Goal: Task Accomplishment & Management: Use online tool/utility

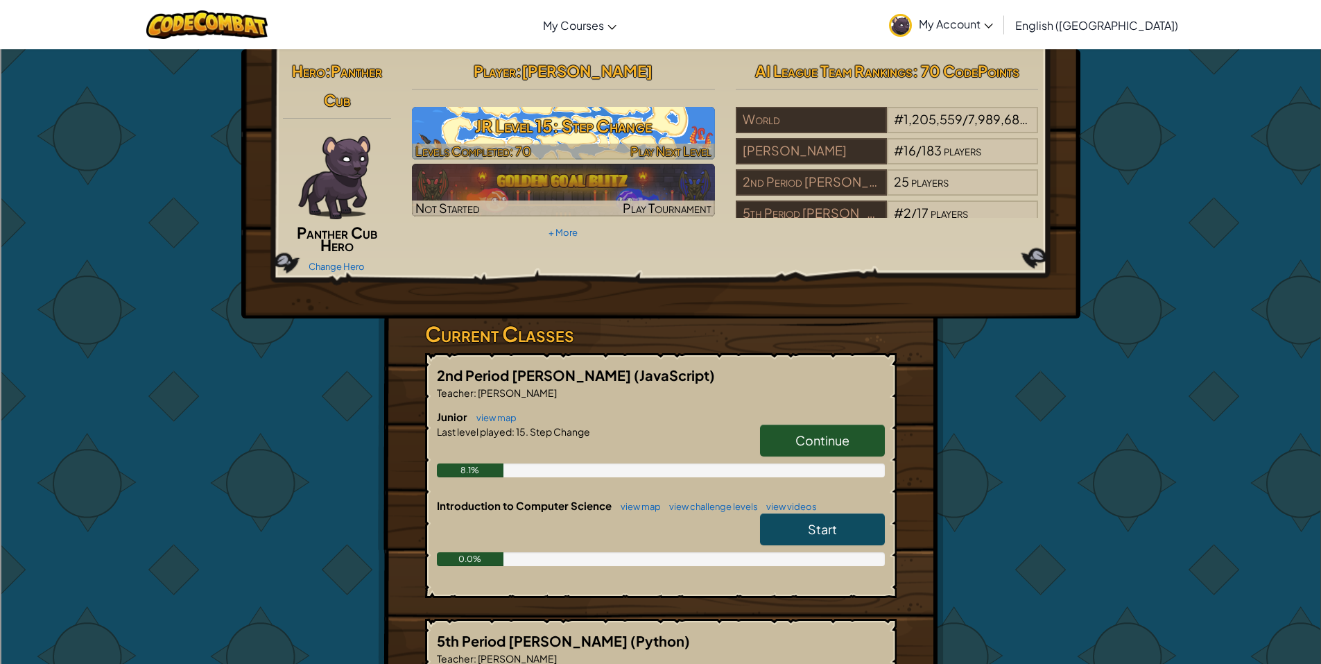
click at [654, 119] on h3 "JR Level 15: Step Change" at bounding box center [563, 125] width 303 height 31
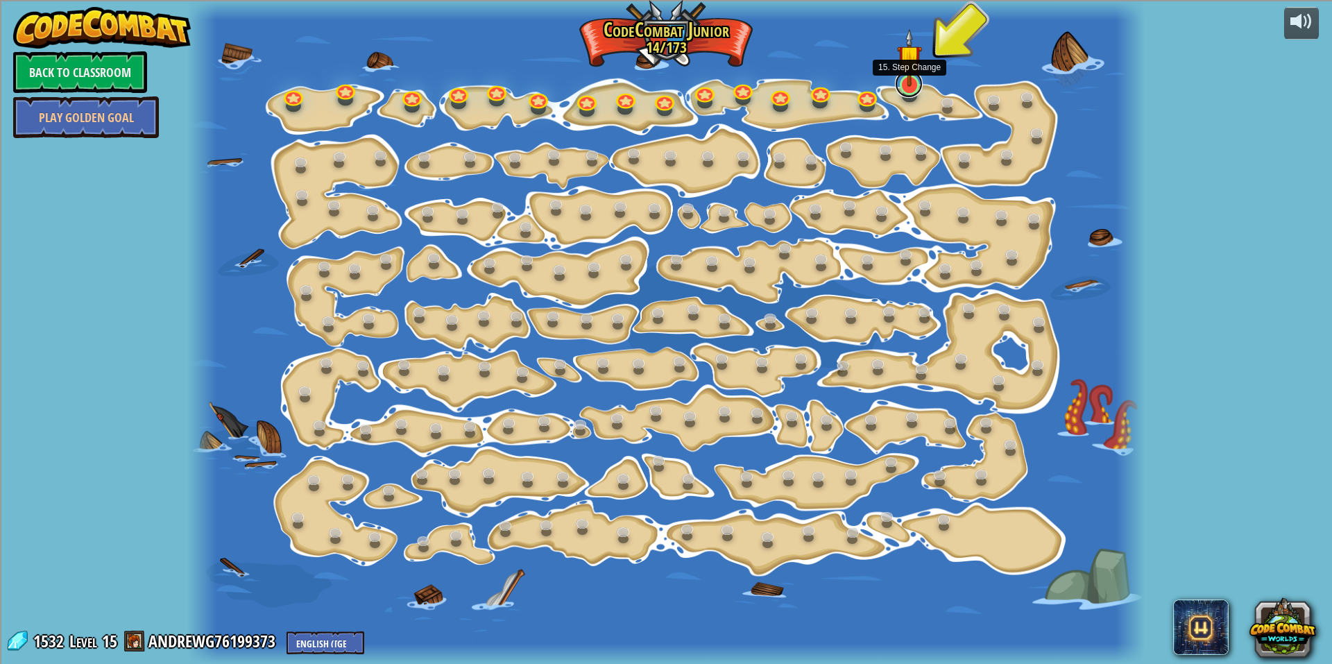
click at [910, 91] on link at bounding box center [909, 84] width 28 height 28
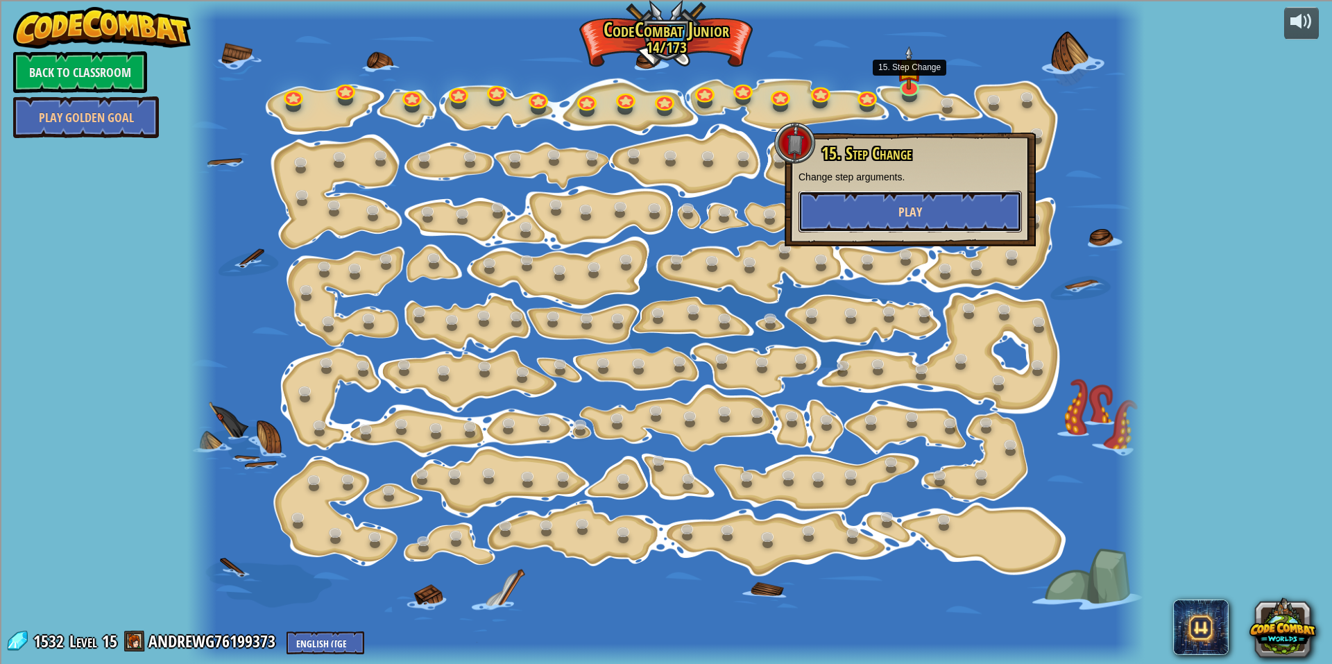
click at [923, 223] on button "Play" at bounding box center [909, 212] width 223 height 42
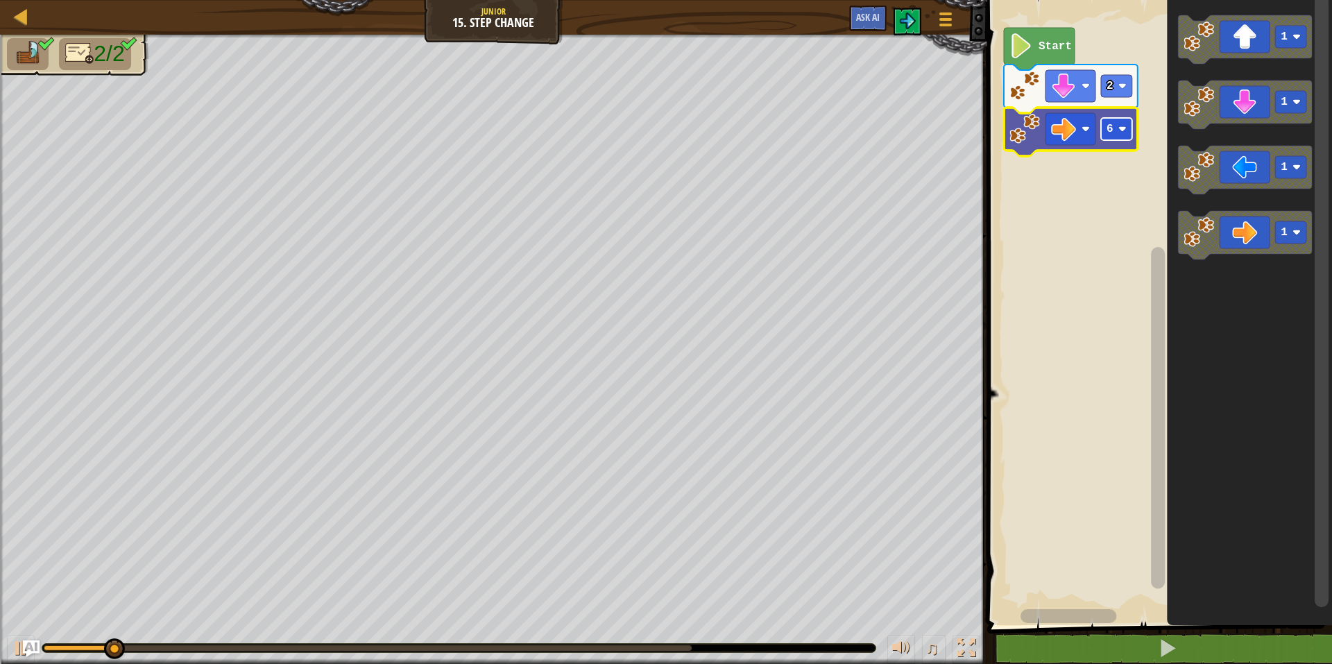
click at [1108, 131] on text "6" at bounding box center [1109, 129] width 7 height 12
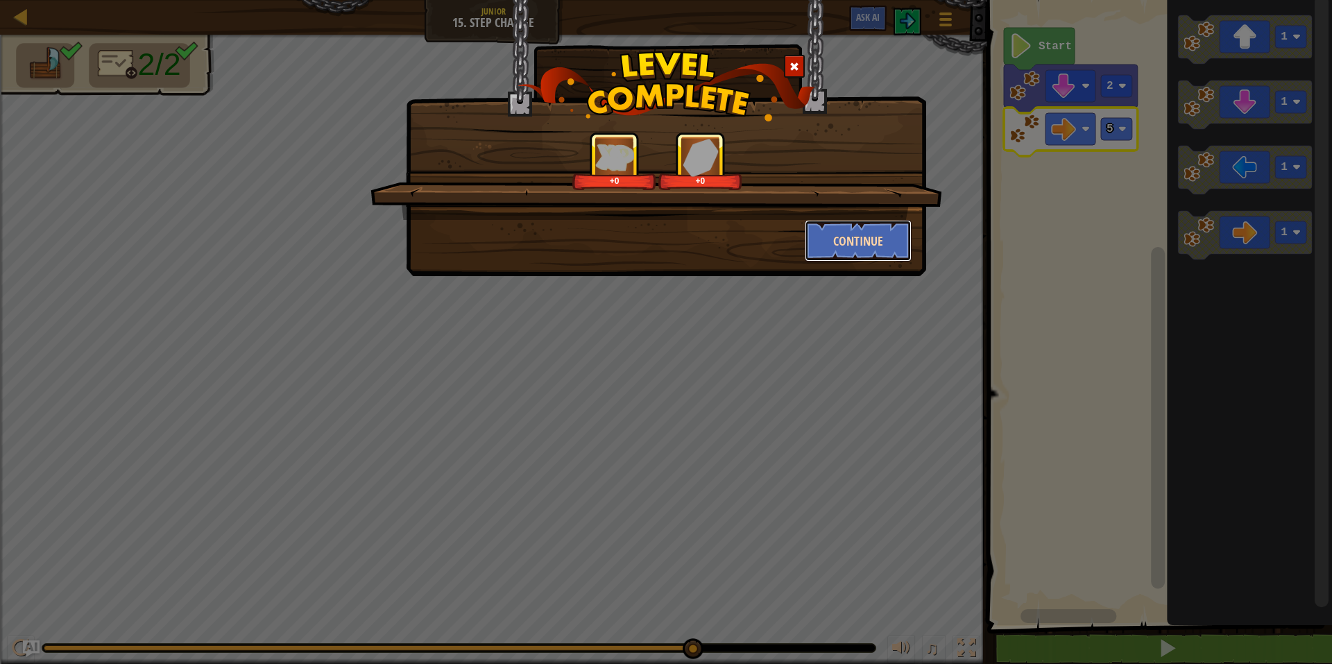
click at [853, 233] on button "Continue" at bounding box center [859, 241] width 108 height 42
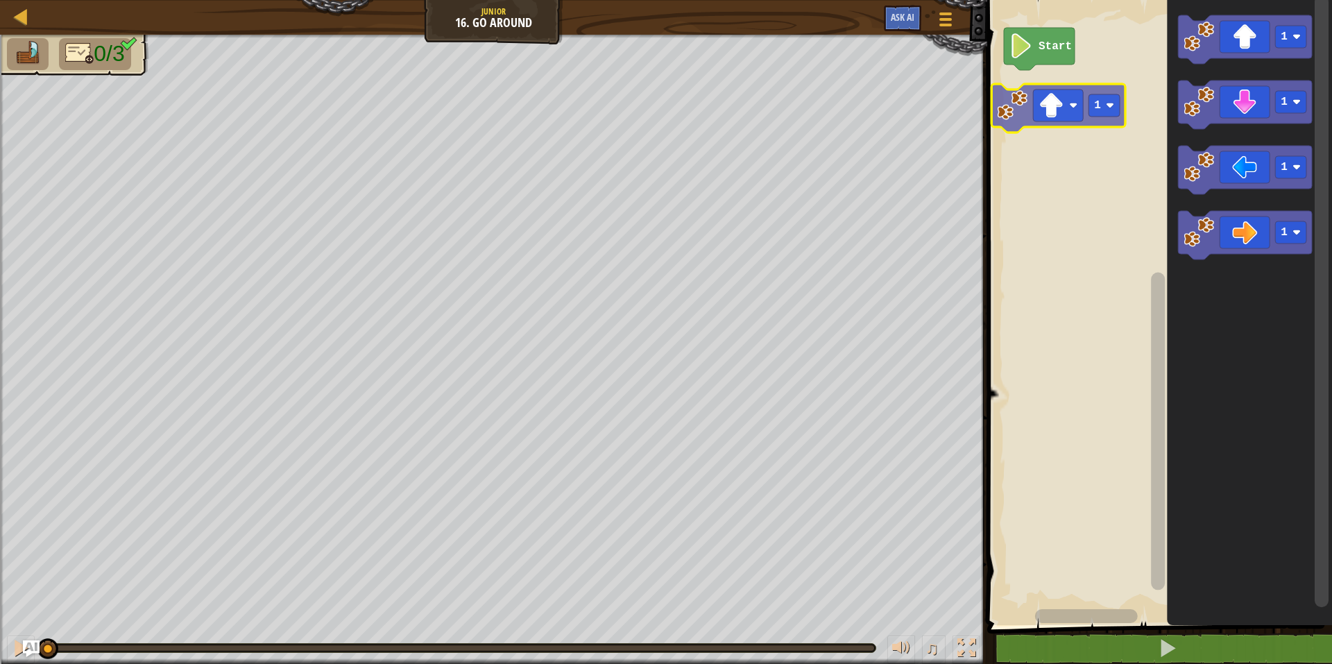
click at [1074, 119] on div "Start 1 1 1 1 1" at bounding box center [1157, 309] width 349 height 632
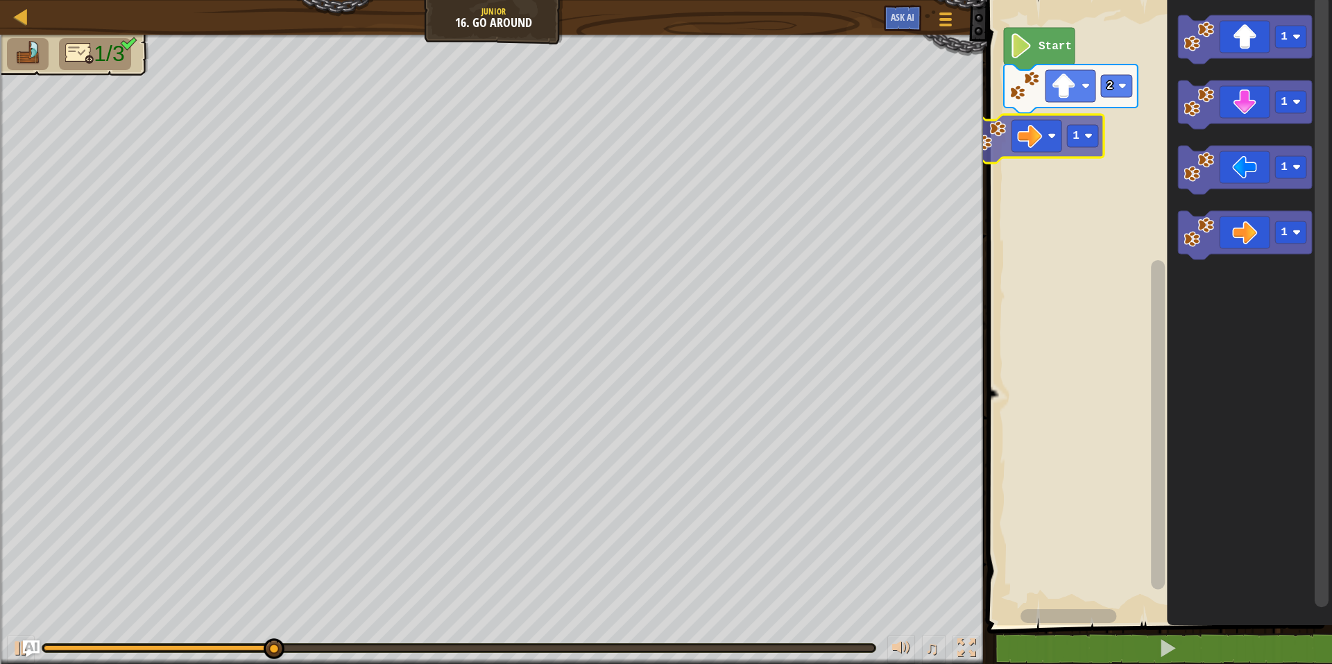
click at [1045, 132] on div "Start 2 1 1 1 1 1" at bounding box center [1157, 309] width 349 height 632
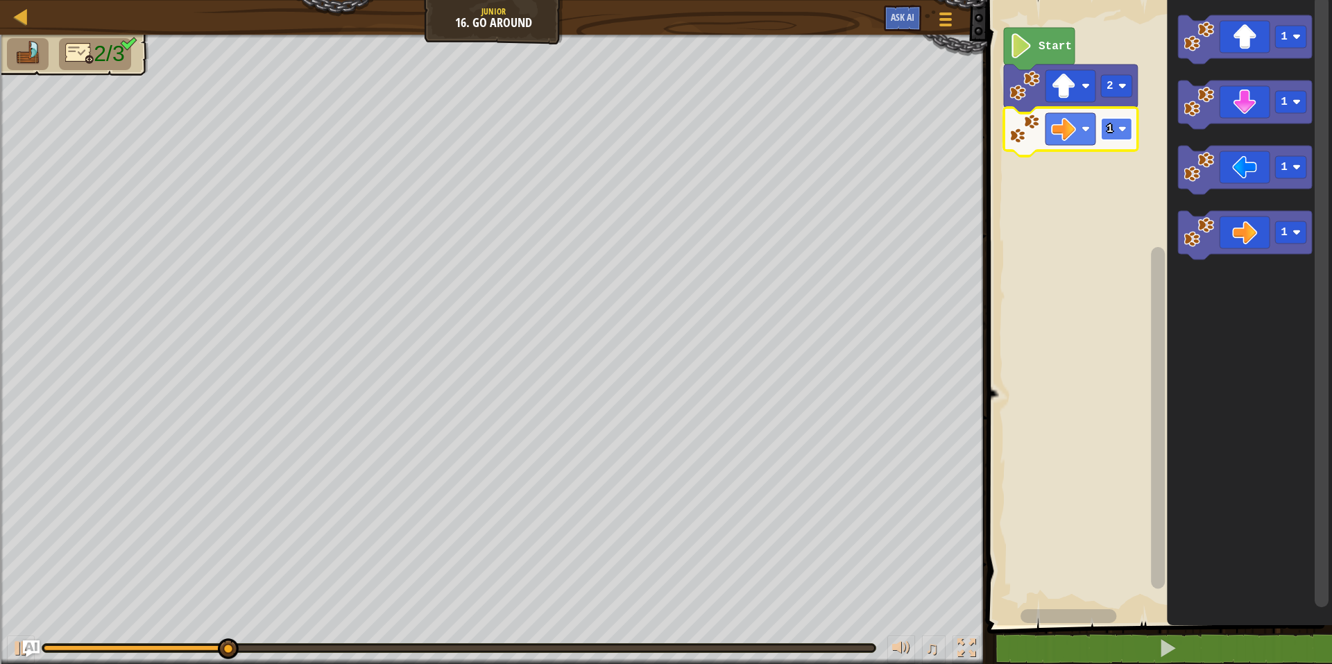
click at [1111, 139] on rect "Blockly Workspace" at bounding box center [1116, 129] width 31 height 22
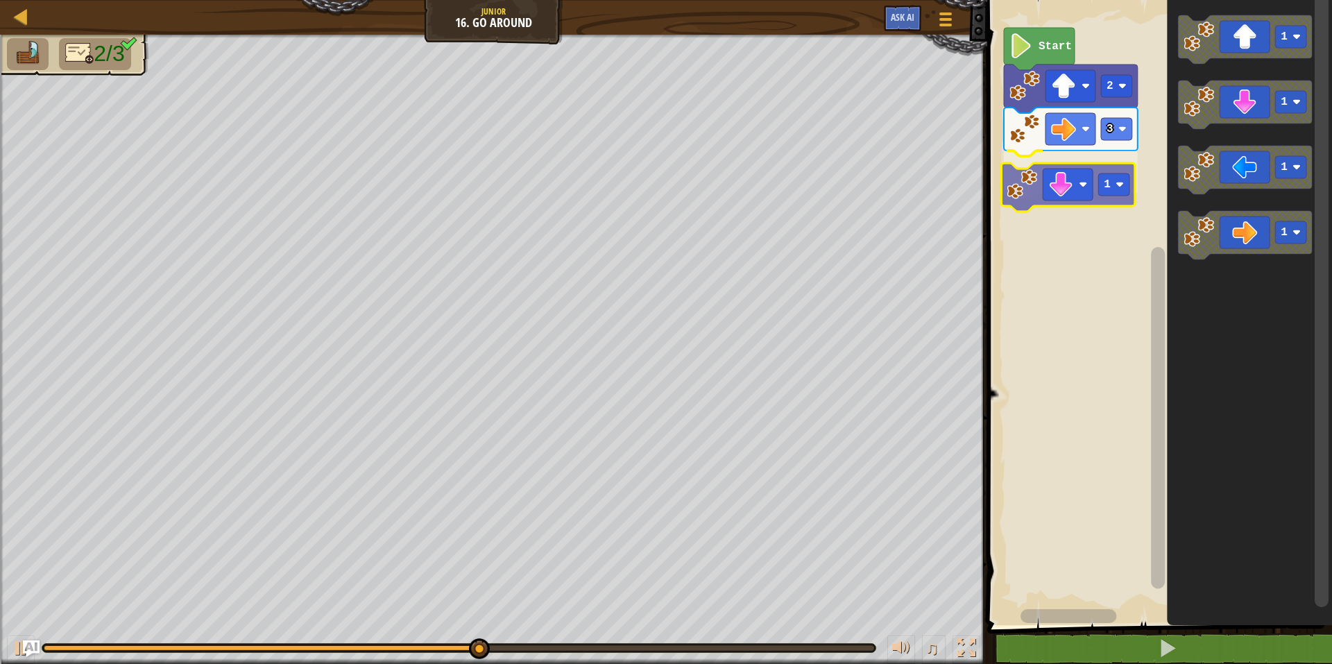
click at [1050, 199] on div "Start 2 3 1 1 1 1 1 1" at bounding box center [1157, 309] width 349 height 632
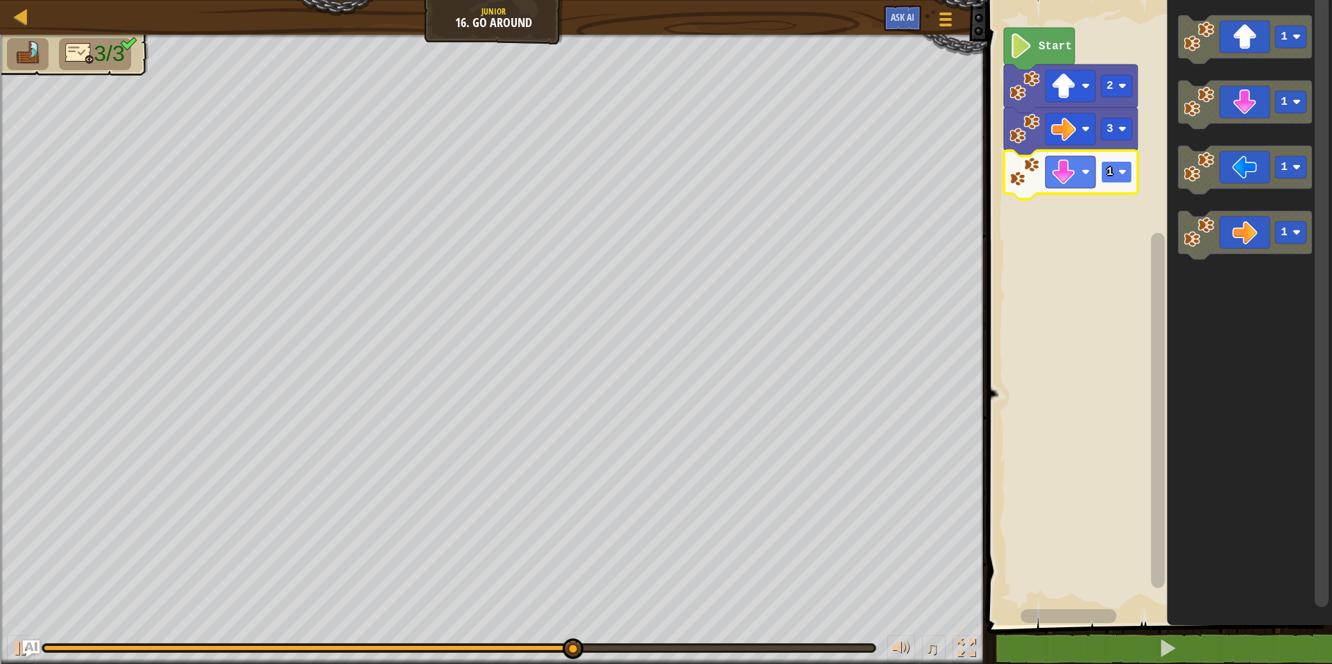
click at [1115, 173] on rect "Blockly Workspace" at bounding box center [1116, 172] width 31 height 22
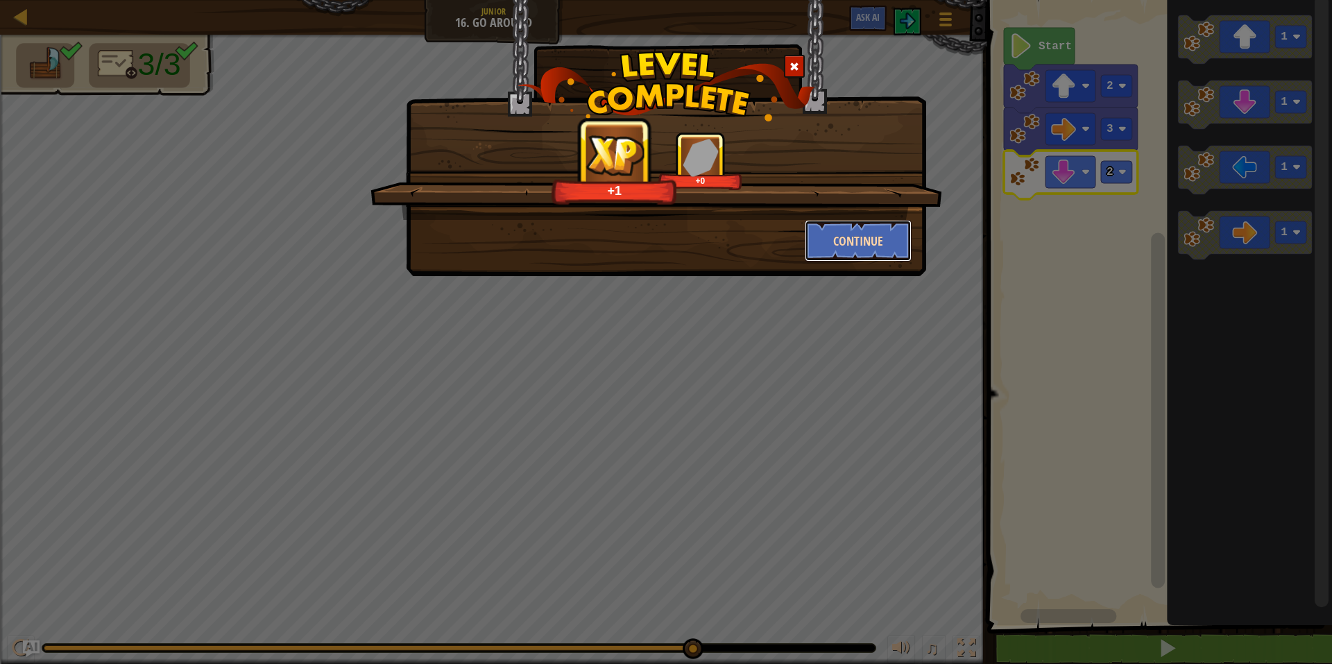
click at [844, 239] on button "Continue" at bounding box center [859, 241] width 108 height 42
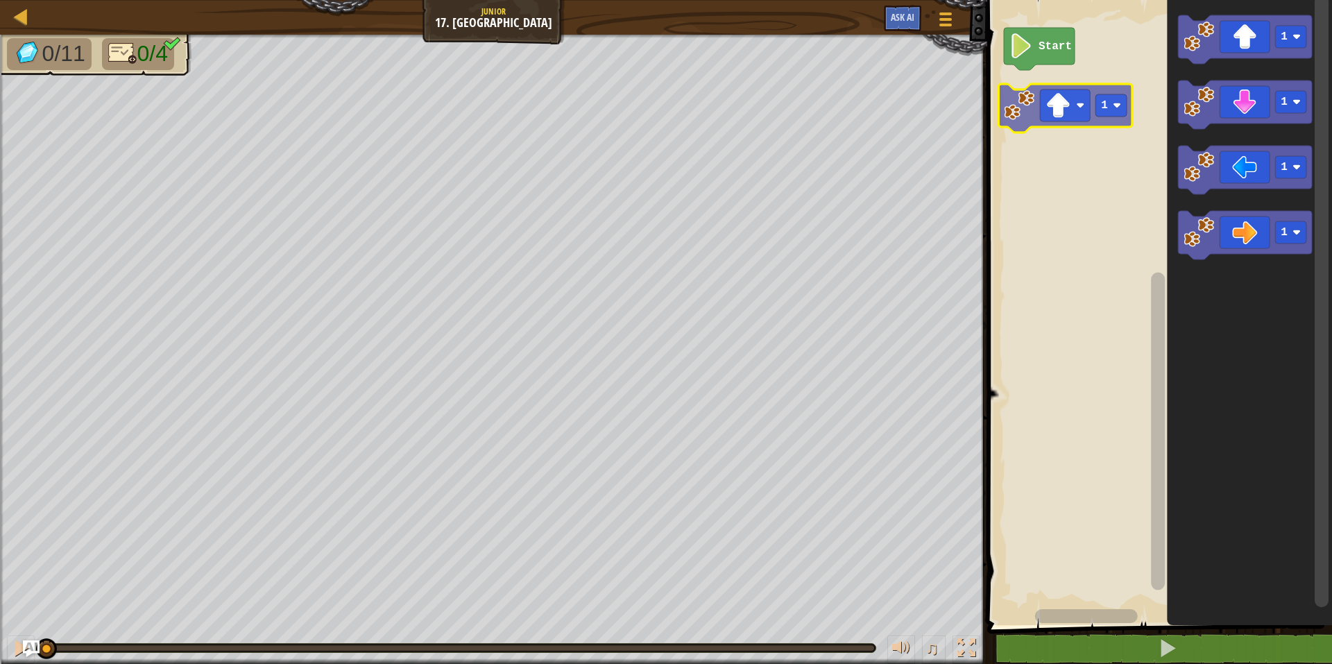
click at [1025, 108] on div "Start 1 1 1 1 1" at bounding box center [1157, 309] width 349 height 632
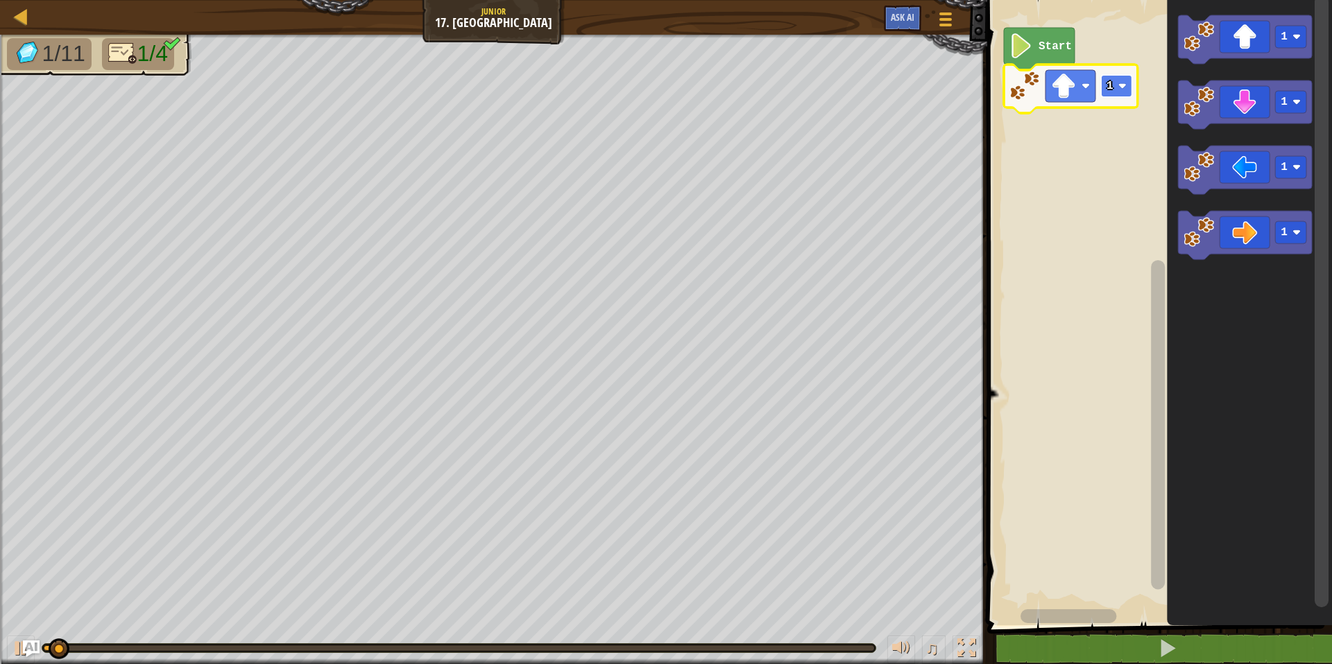
click at [1125, 92] on rect "Blockly Workspace" at bounding box center [1116, 86] width 31 height 22
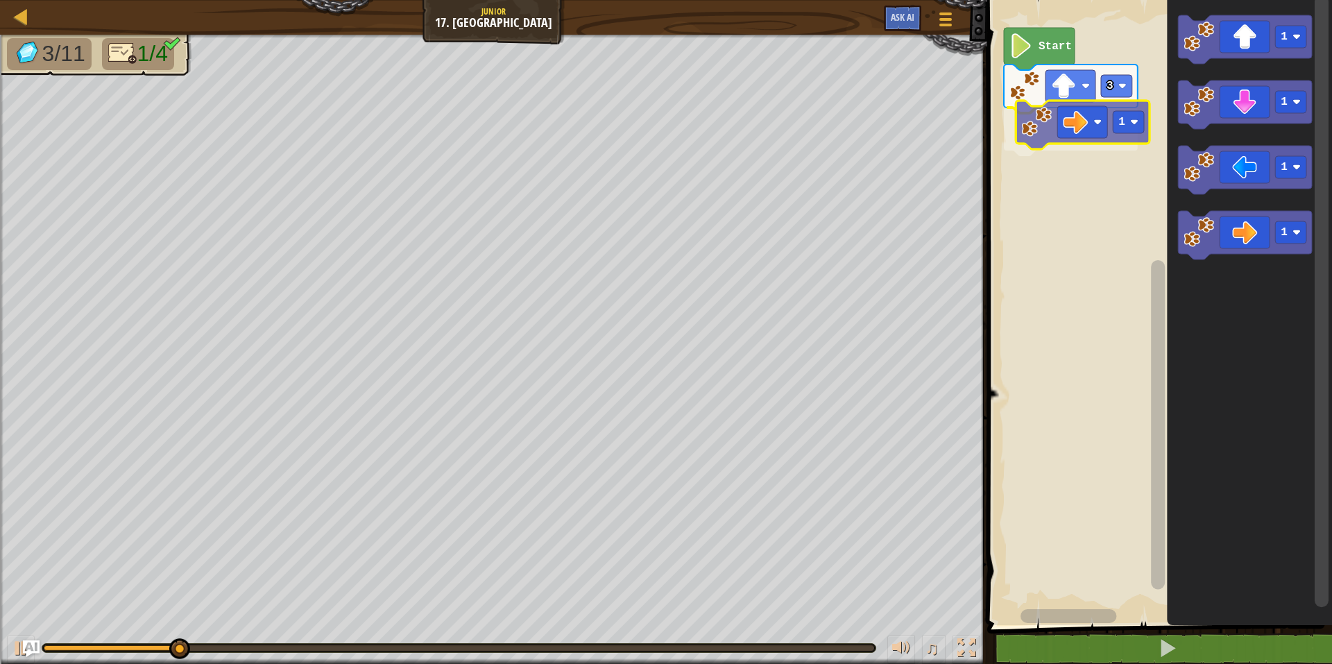
click at [1067, 137] on div "Start 3 1 1 1 1 1 1" at bounding box center [1157, 309] width 349 height 632
click at [1123, 139] on rect "Blockly Workspace" at bounding box center [1116, 129] width 31 height 22
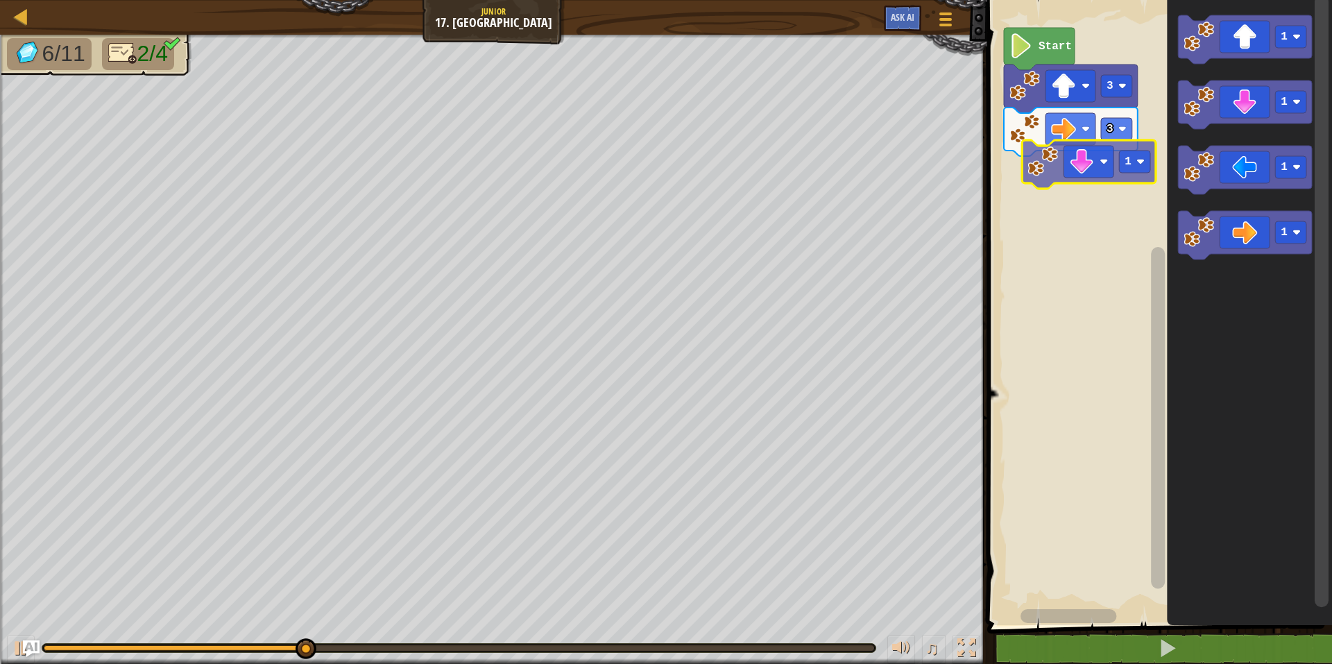
click at [1097, 175] on div "Start 3 3 1 1 1 1 1 1" at bounding box center [1157, 309] width 349 height 632
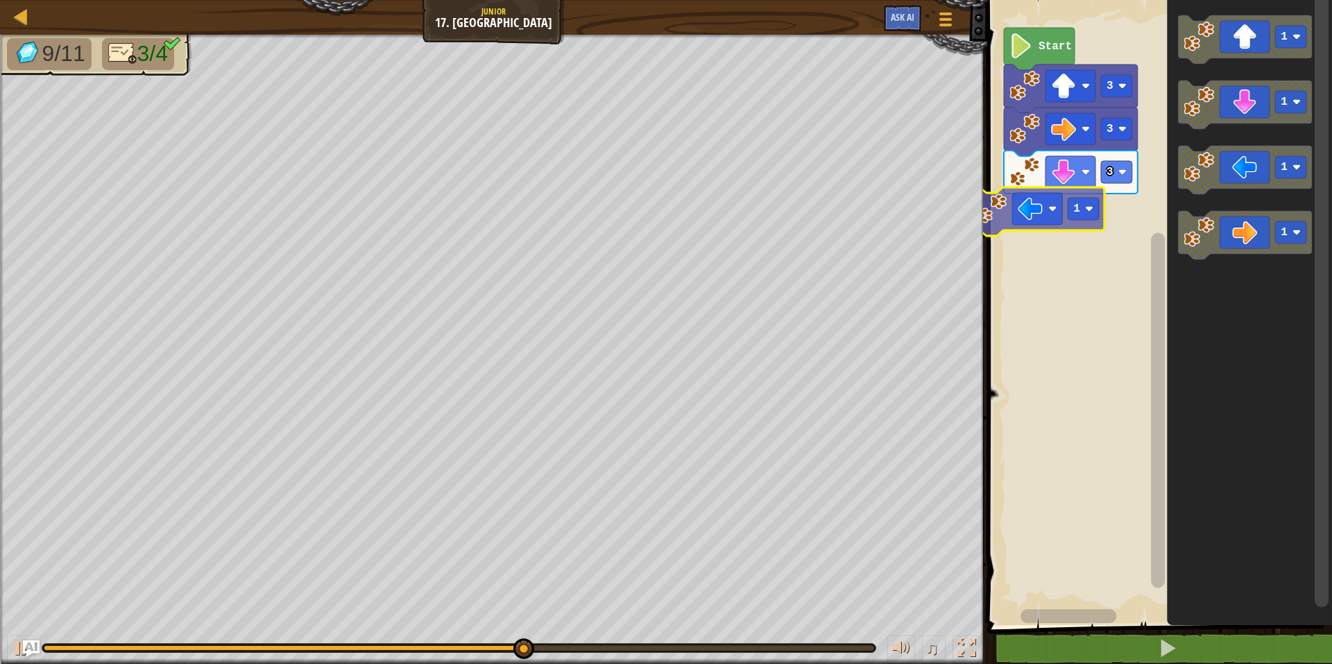
click at [1077, 240] on div "Start 3 3 3 1 1 1 1 1 1" at bounding box center [1157, 309] width 349 height 632
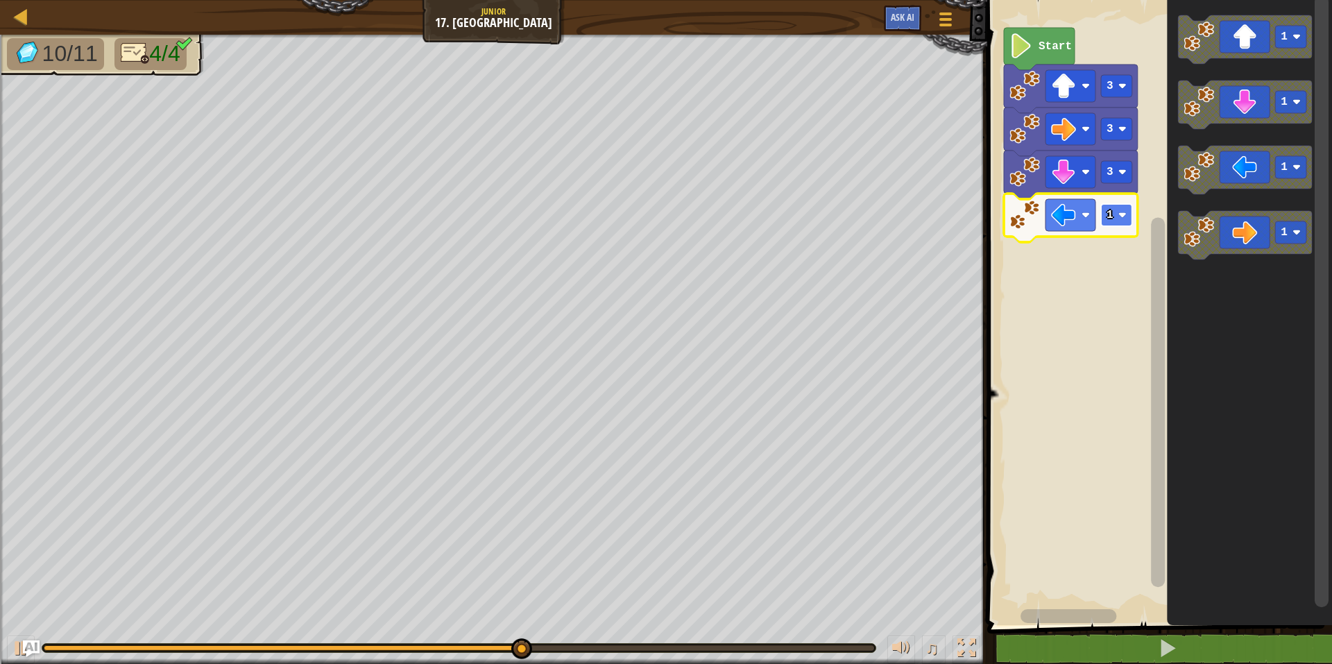
click at [1124, 212] on image "Blockly Workspace" at bounding box center [1122, 215] width 8 height 8
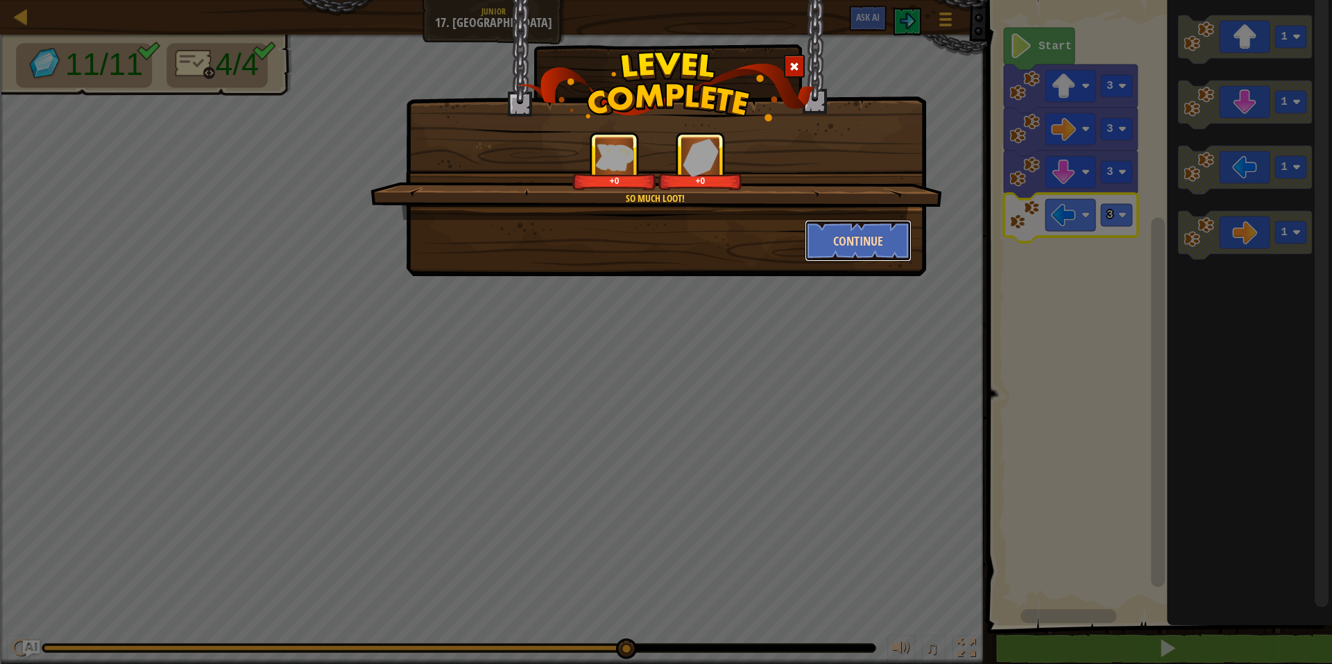
click at [871, 226] on button "Continue" at bounding box center [859, 241] width 108 height 42
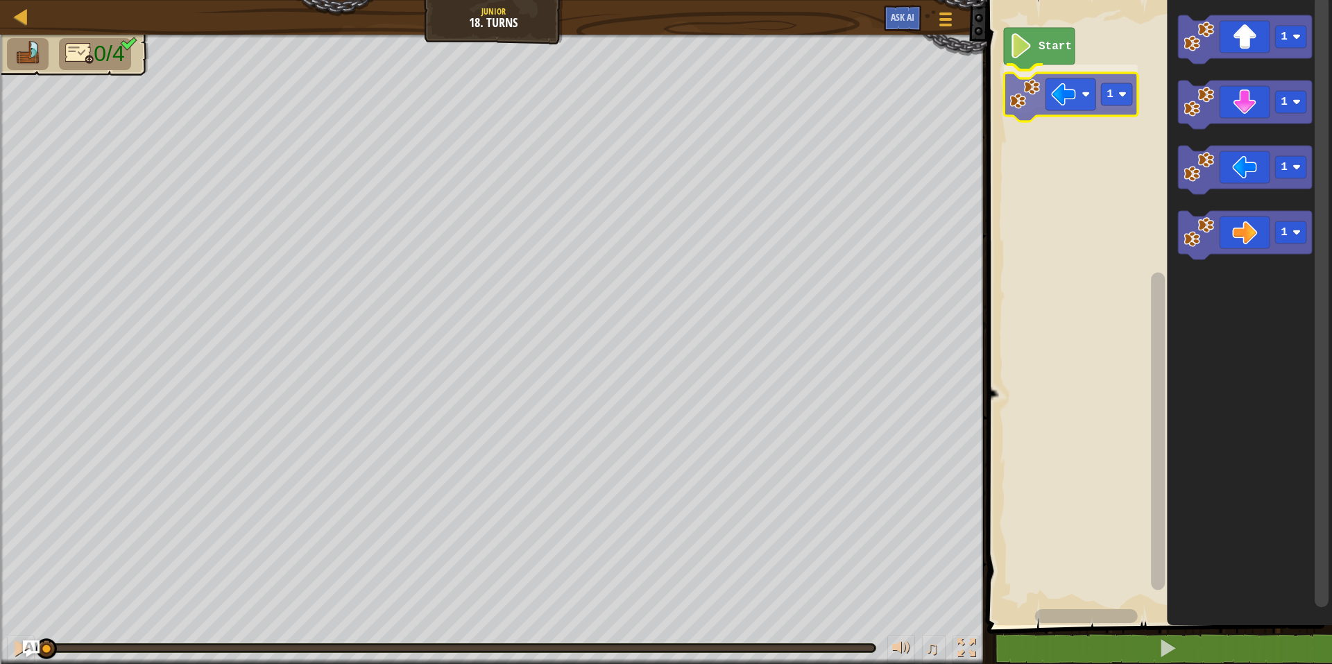
click at [1029, 101] on div "Start 1 1 1 1 1 1" at bounding box center [1157, 309] width 349 height 632
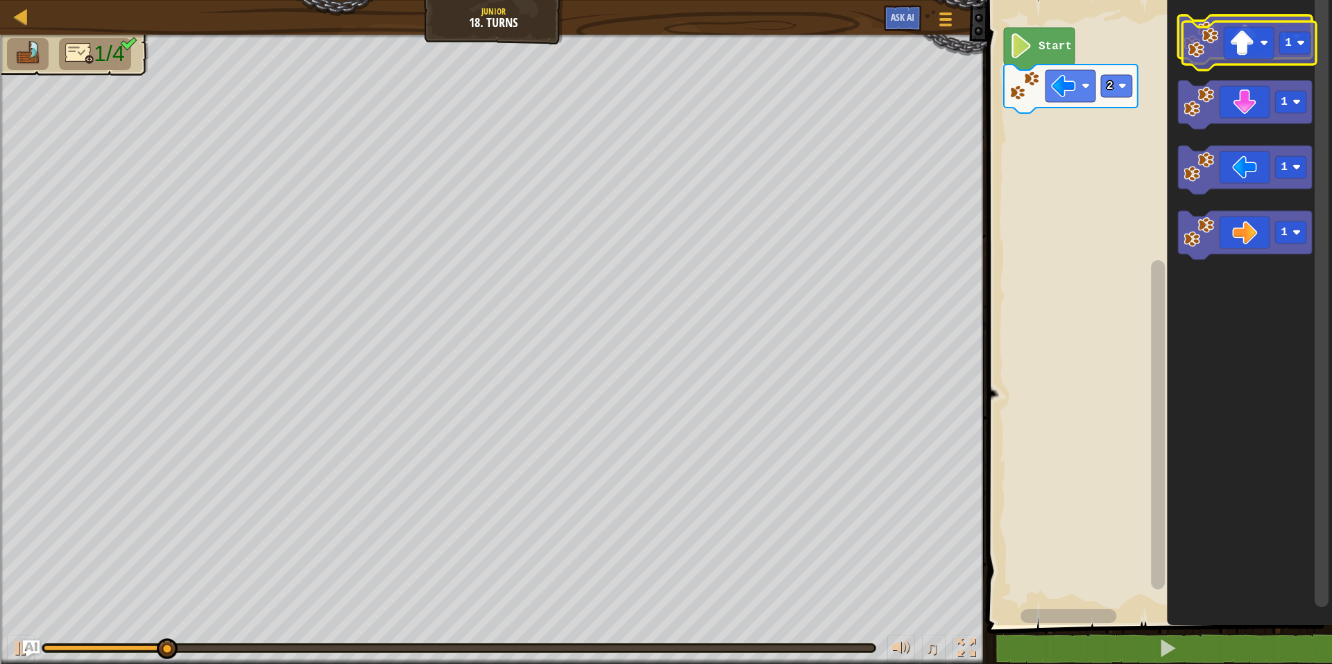
click at [1238, 60] on g "1 1 1 1" at bounding box center [1245, 137] width 134 height 244
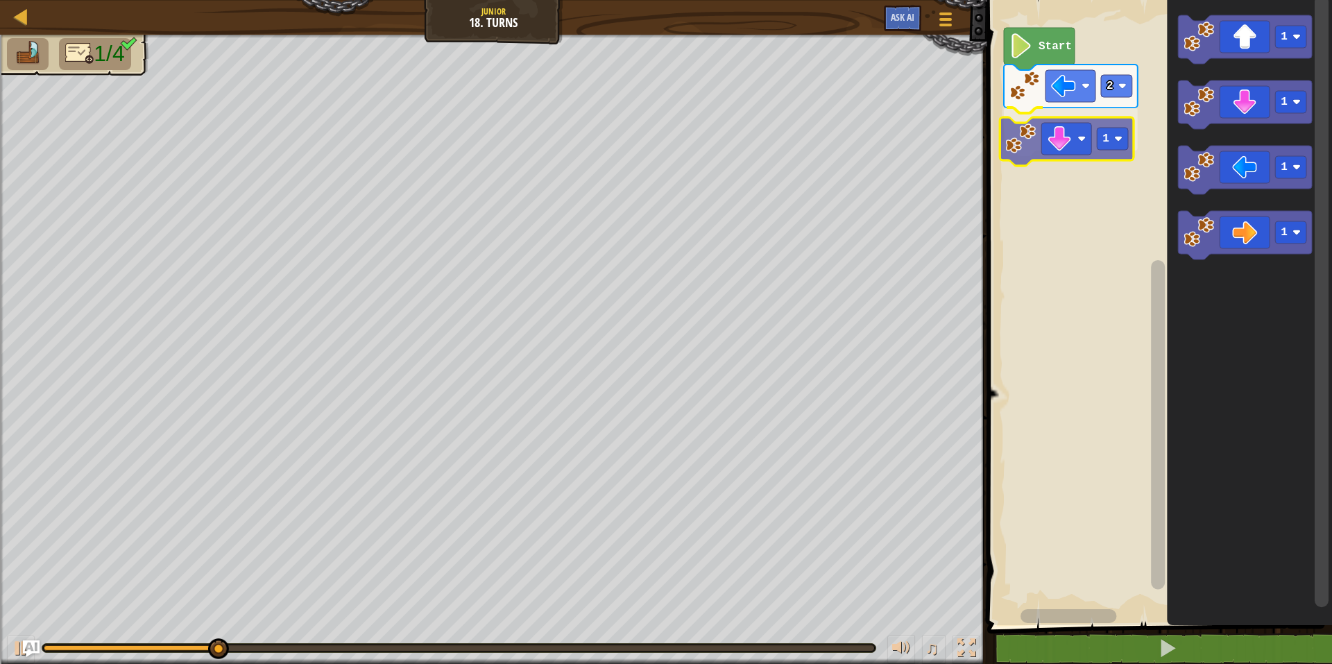
click at [1050, 139] on div "Start 2 1 1 1 1 1 1" at bounding box center [1157, 309] width 349 height 632
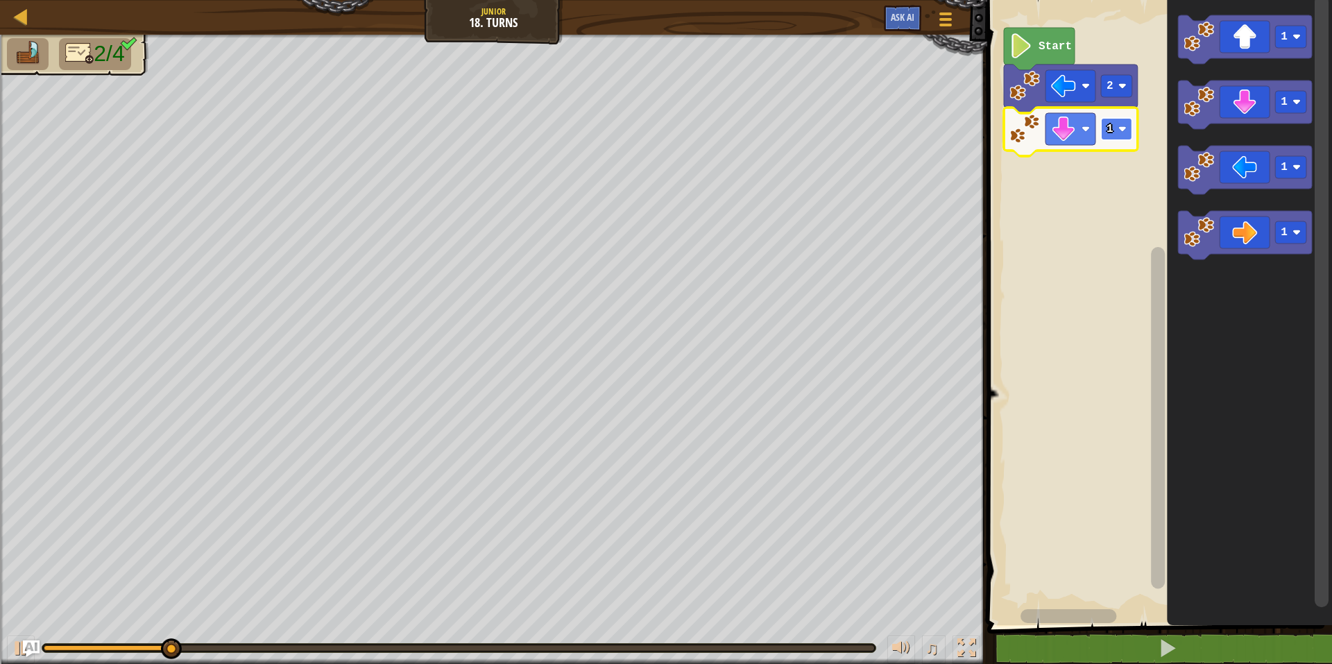
click at [1120, 126] on image "Blockly Workspace" at bounding box center [1122, 129] width 8 height 8
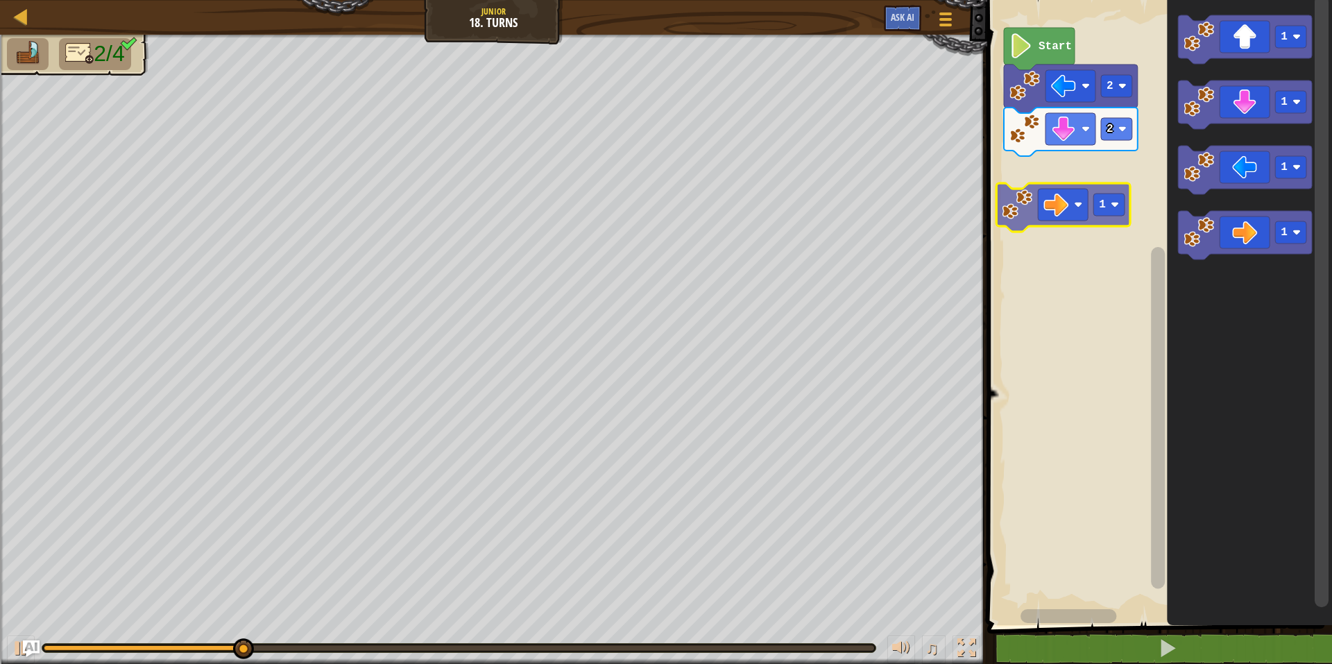
click at [1084, 174] on div "Start 2 2 1 1 1 1 1" at bounding box center [1157, 309] width 349 height 632
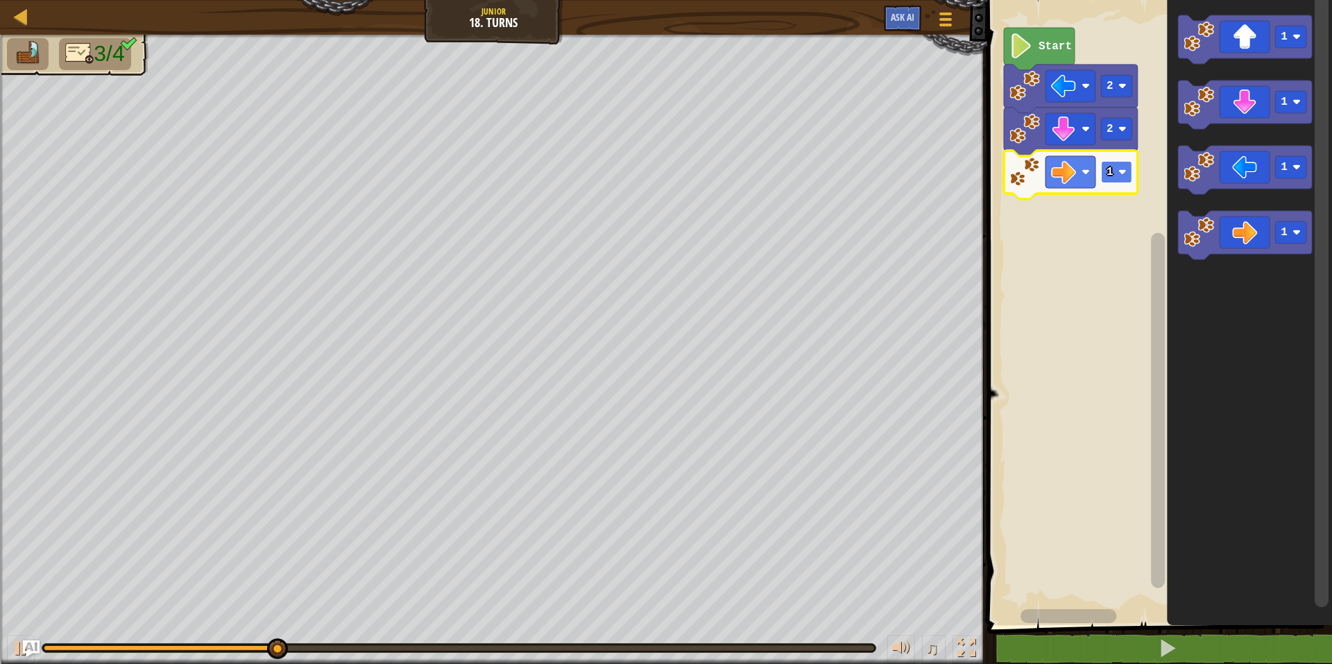
click at [1121, 169] on image "Blockly Workspace" at bounding box center [1122, 172] width 8 height 8
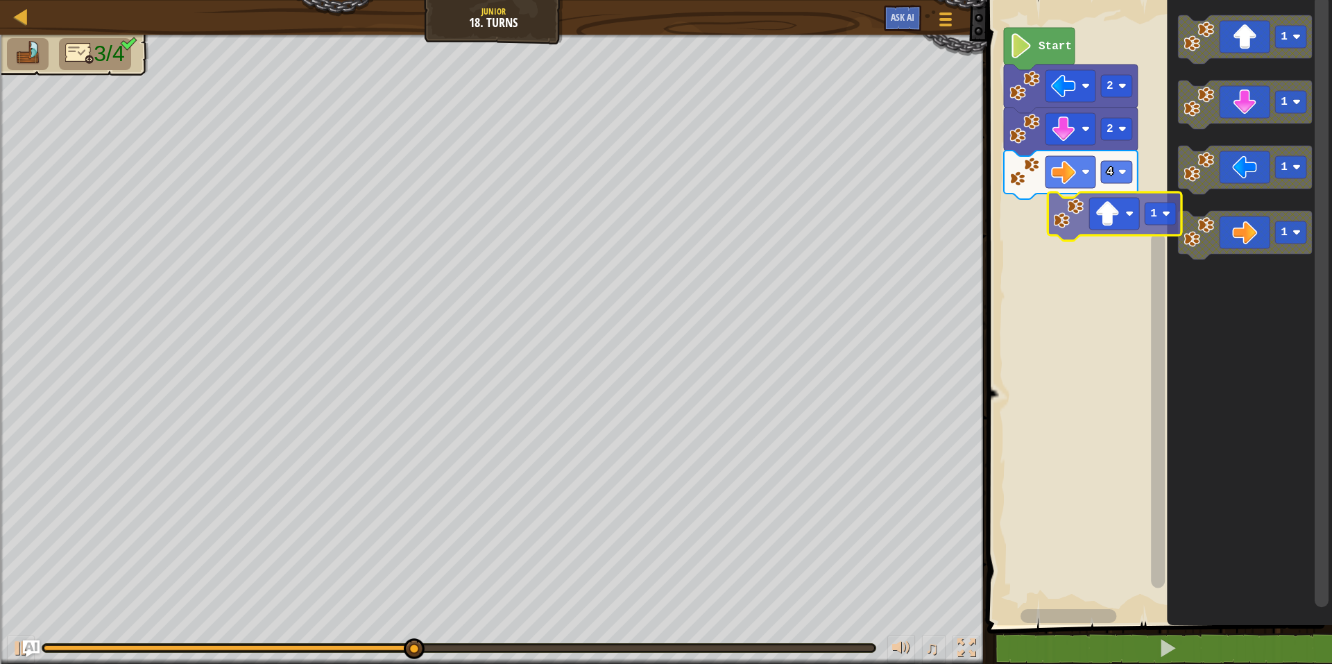
click at [1072, 229] on div "Start 2 2 4 1 1 1 1 1" at bounding box center [1157, 309] width 349 height 632
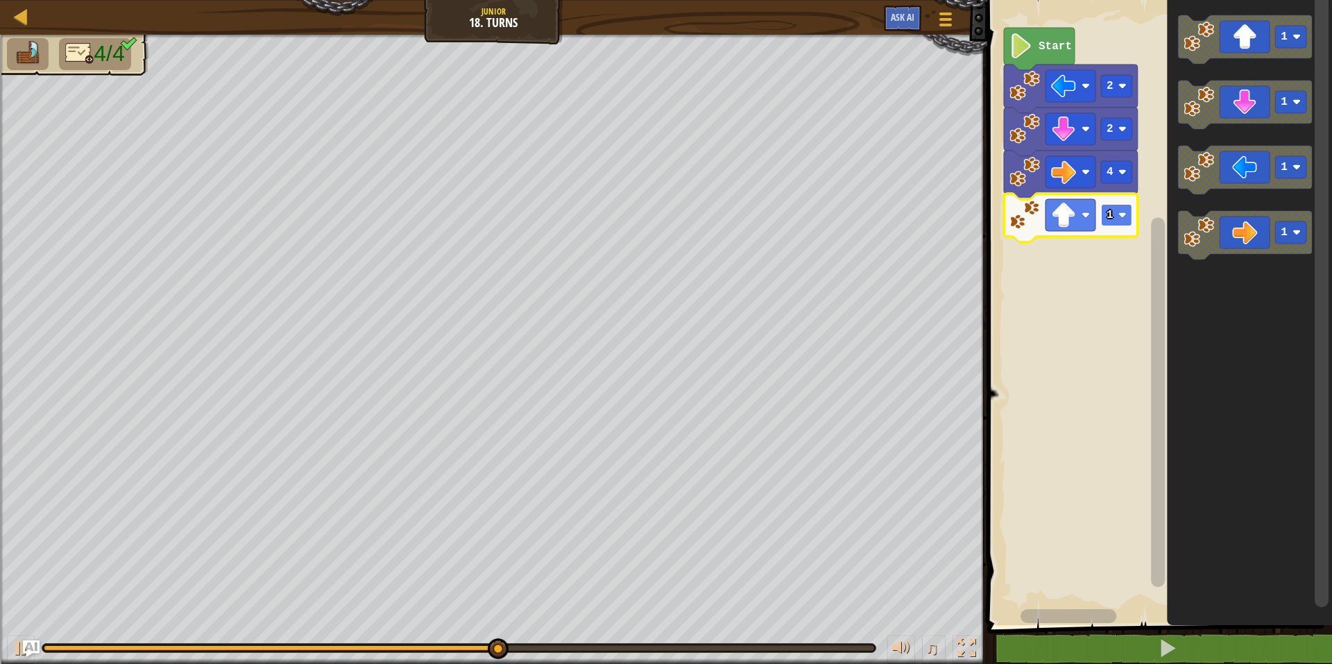
click at [1114, 222] on rect "Blockly Workspace" at bounding box center [1116, 215] width 31 height 22
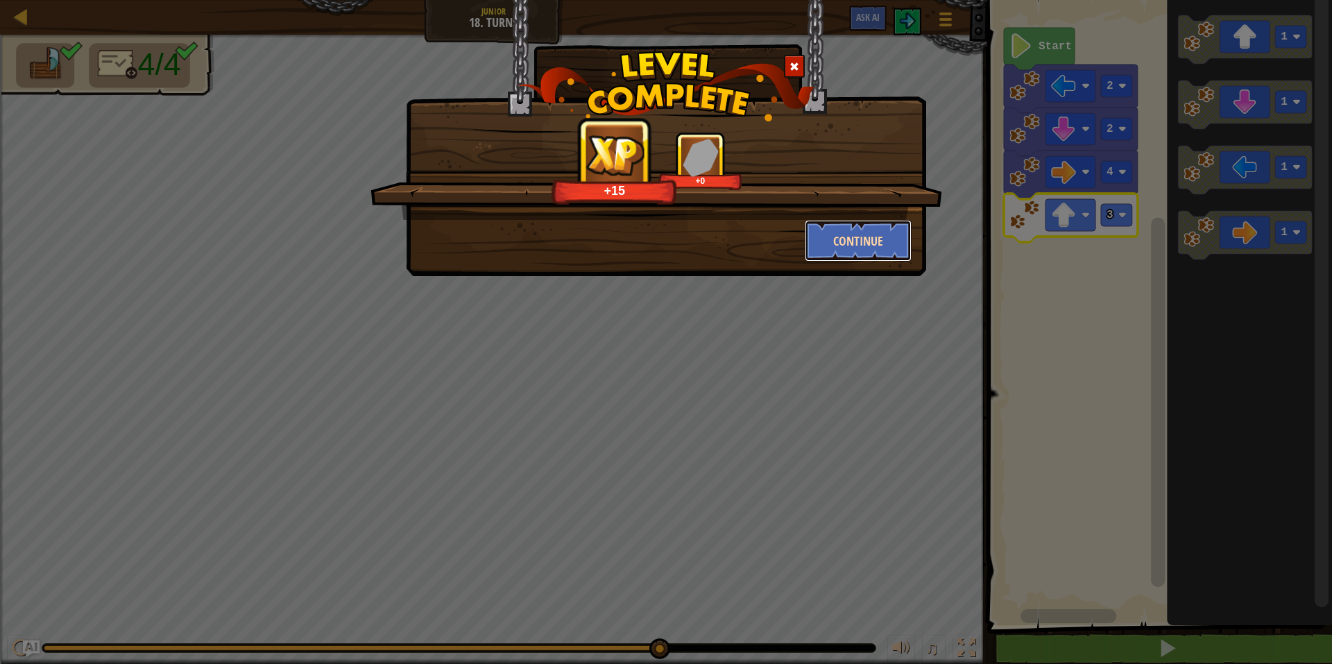
click at [879, 252] on button "Continue" at bounding box center [859, 241] width 108 height 42
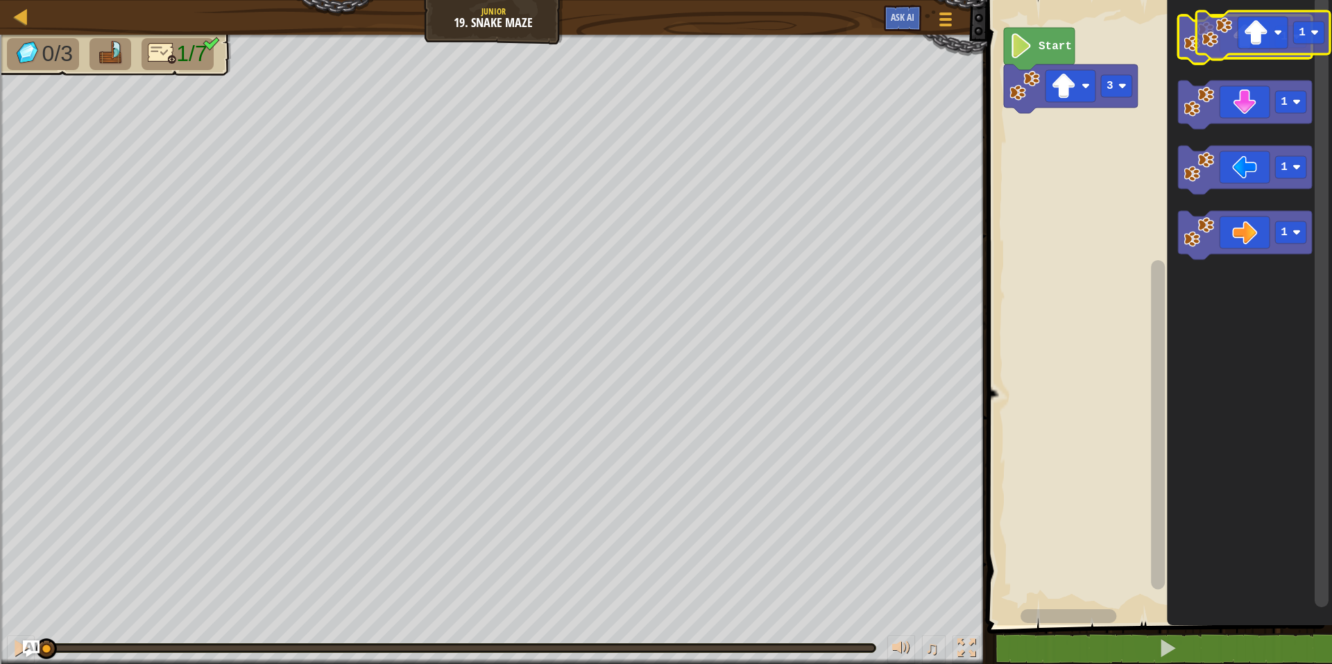
click at [1258, 38] on icon "Blockly Workspace" at bounding box center [1245, 39] width 134 height 49
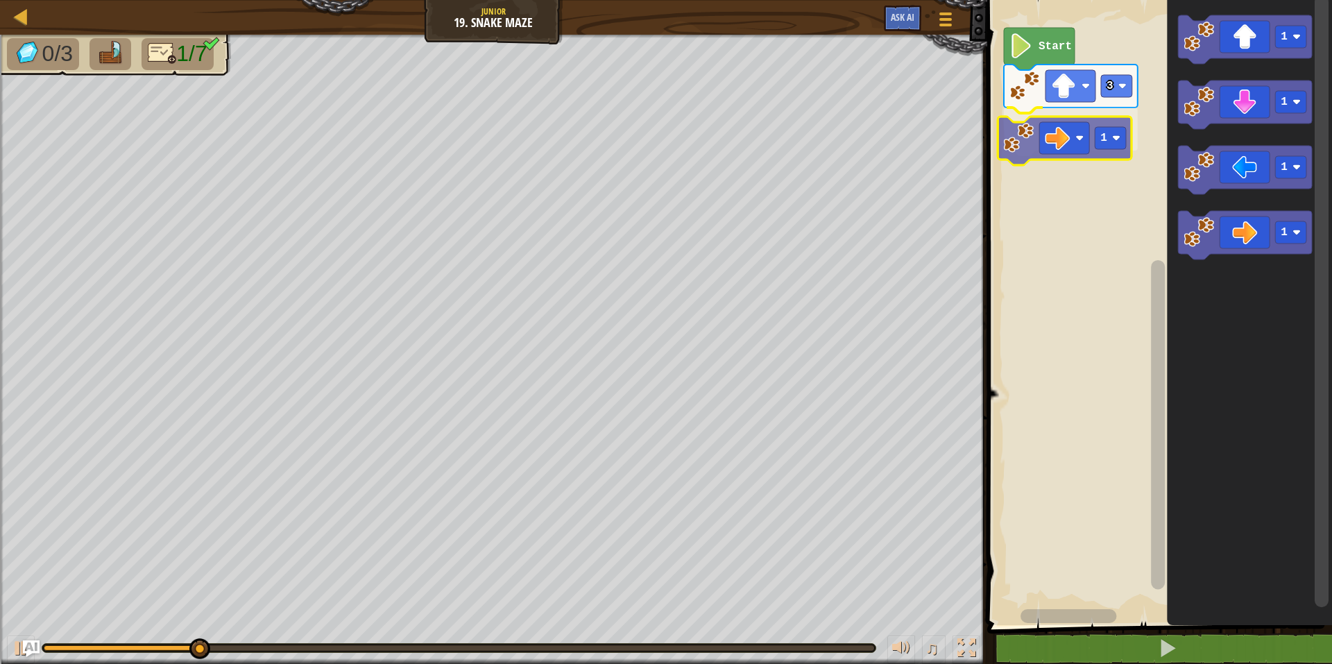
click at [1061, 144] on div "Start 3 1 1 1 1 1 1" at bounding box center [1157, 309] width 349 height 632
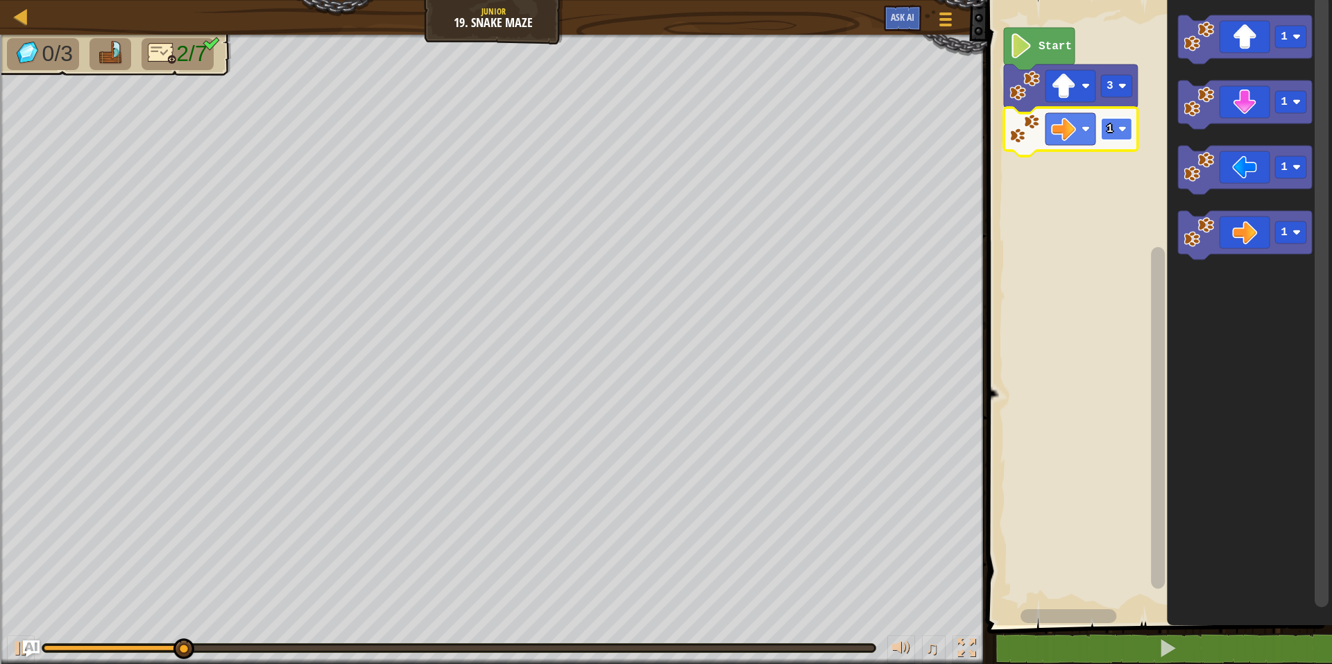
click at [1109, 132] on text "1" at bounding box center [1109, 129] width 7 height 12
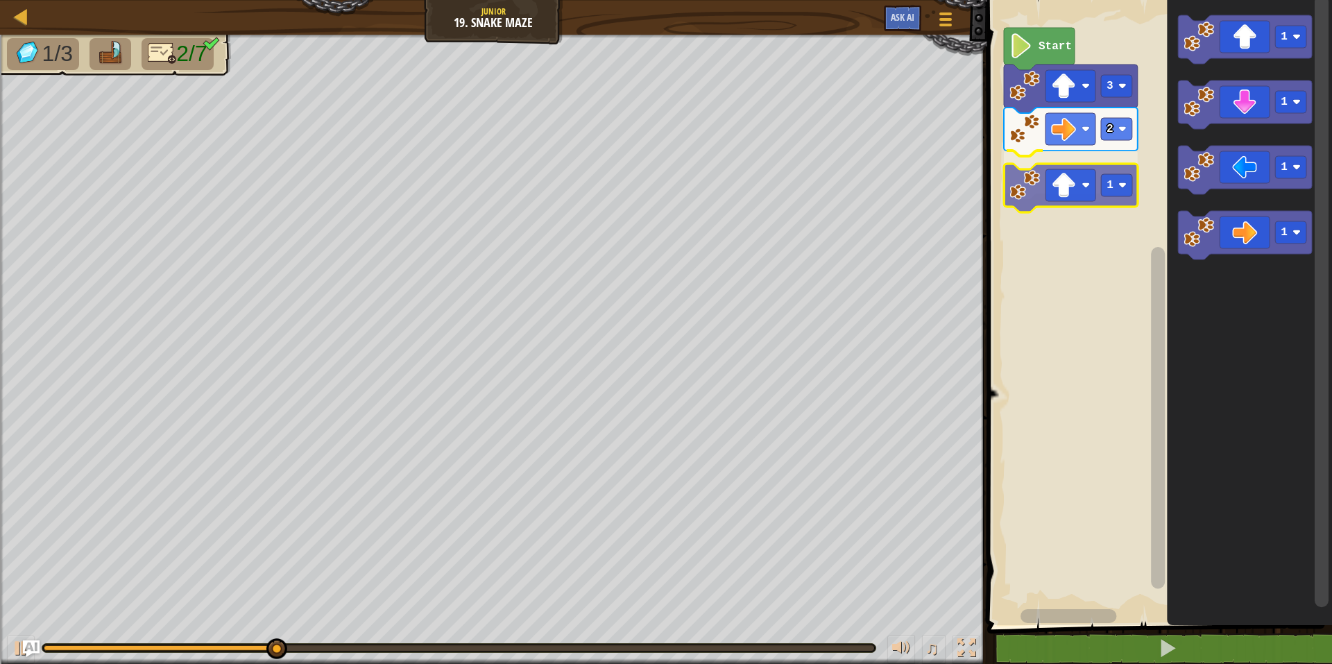
click at [1070, 198] on div "Start 3 2 1 1 1 1 1 1" at bounding box center [1157, 309] width 349 height 632
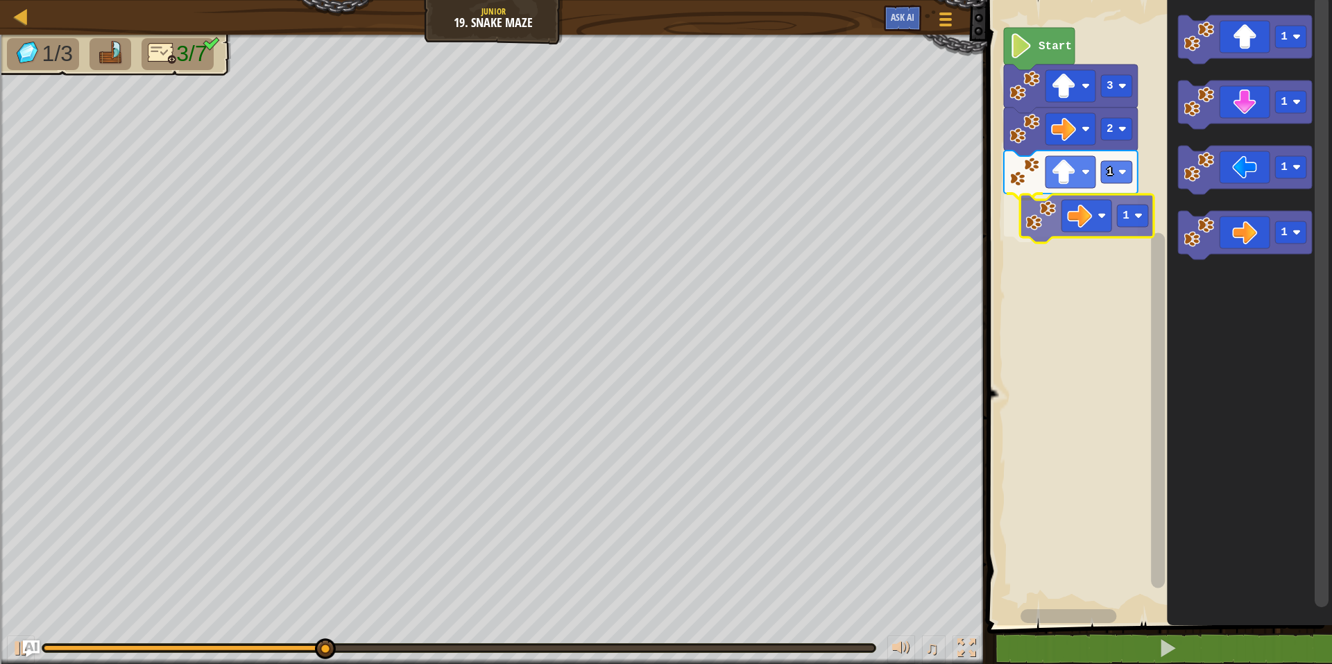
click at [1058, 229] on div "Start 3 2 1 1 1 1 1 1 1" at bounding box center [1157, 309] width 349 height 632
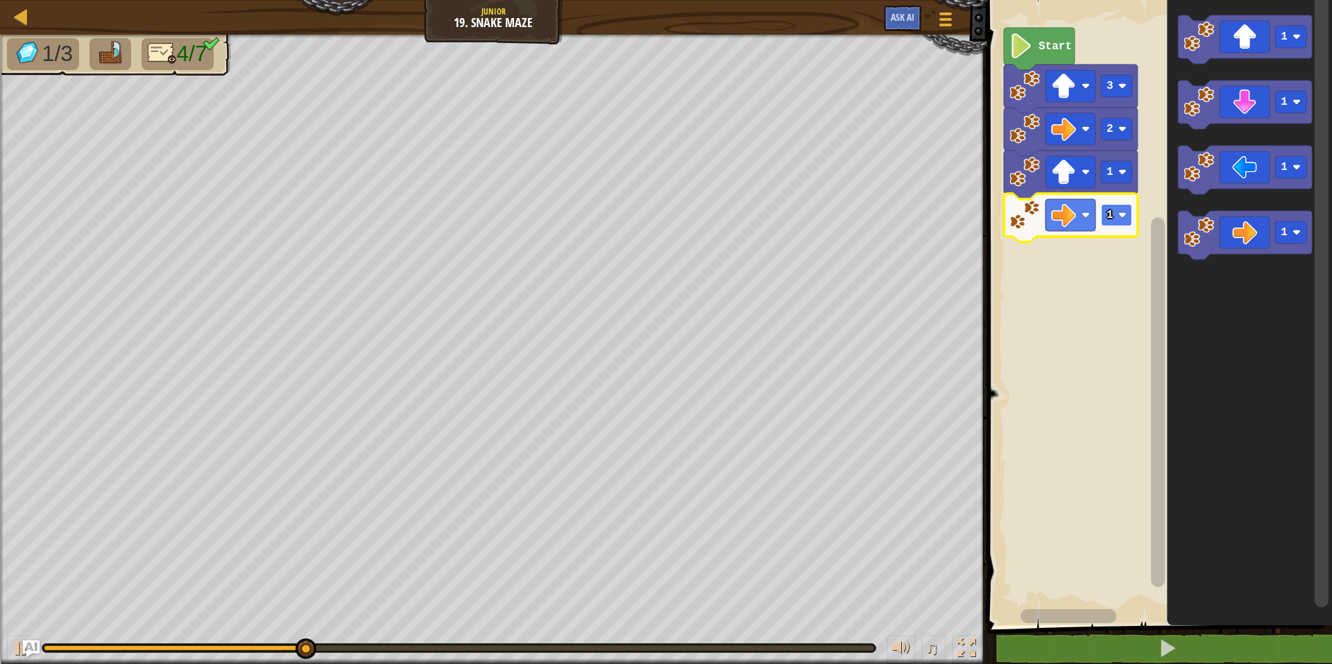
click at [1121, 212] on image "Blockly Workspace" at bounding box center [1122, 215] width 8 height 8
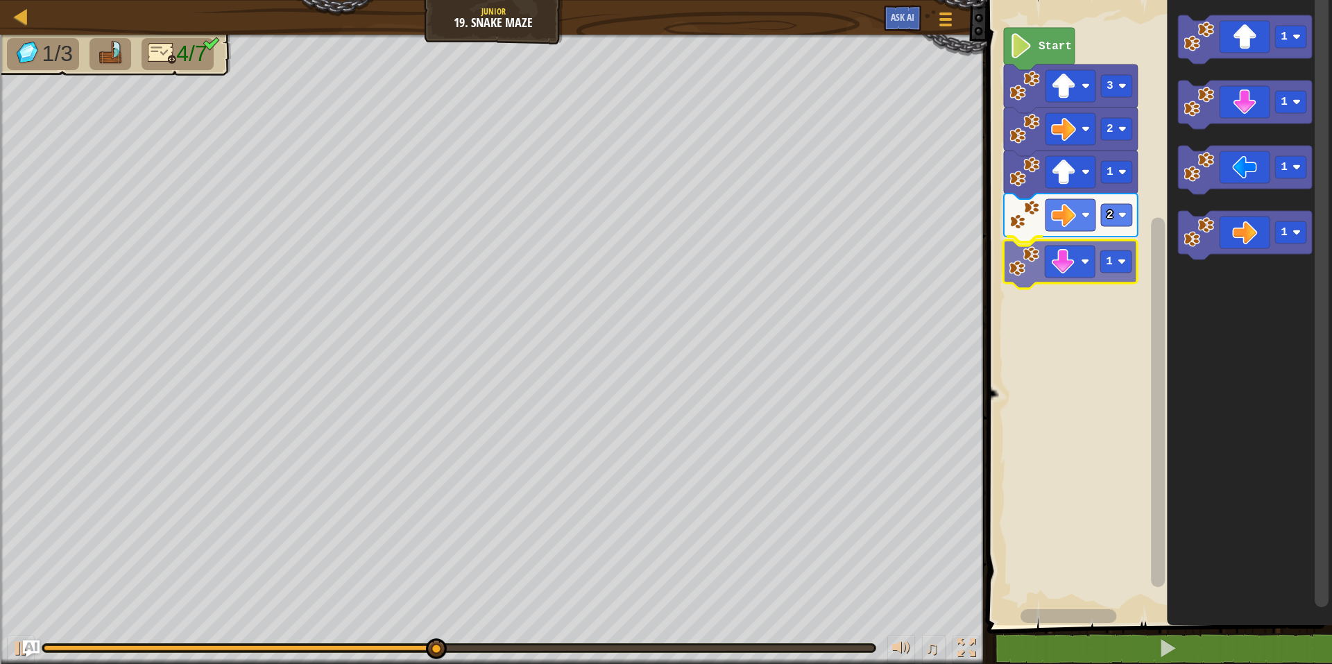
click at [1076, 264] on div "Start 3 2 1 2 1 1 1 1 1 1" at bounding box center [1157, 309] width 349 height 632
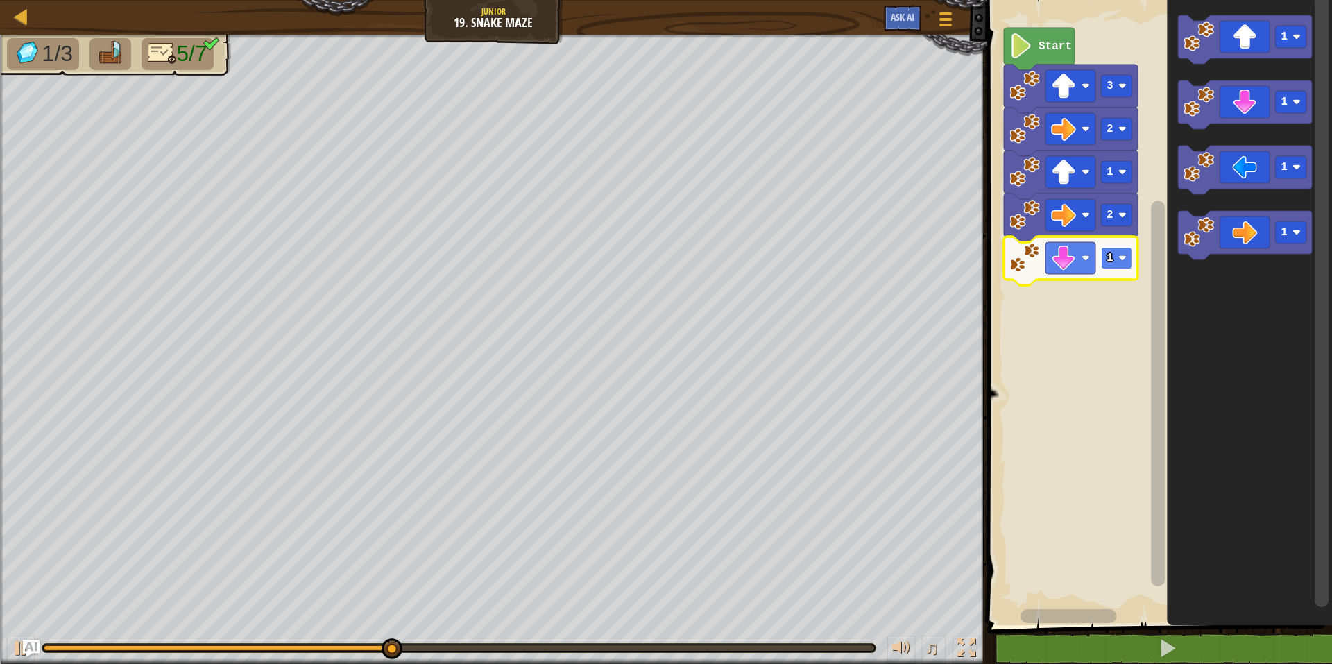
click at [1118, 251] on rect "Blockly Workspace" at bounding box center [1116, 258] width 31 height 22
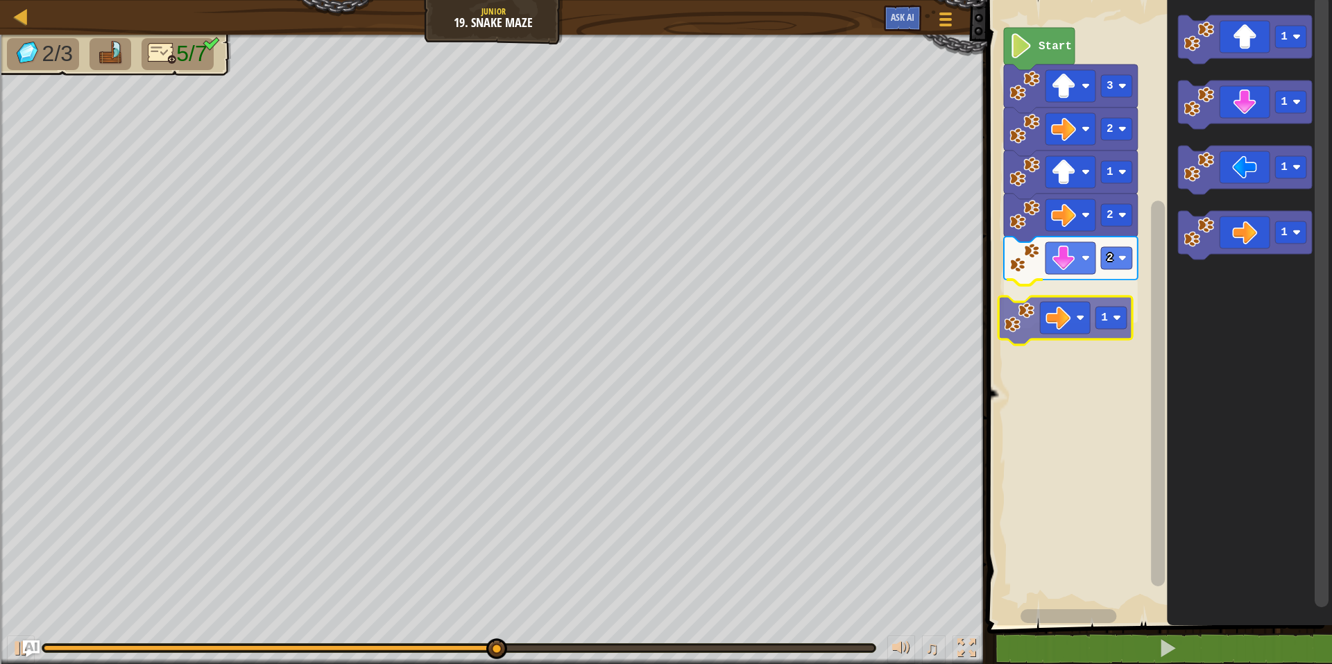
click at [1065, 313] on div "Start 3 2 1 2 2 1 1 1 1 1 1" at bounding box center [1157, 309] width 349 height 632
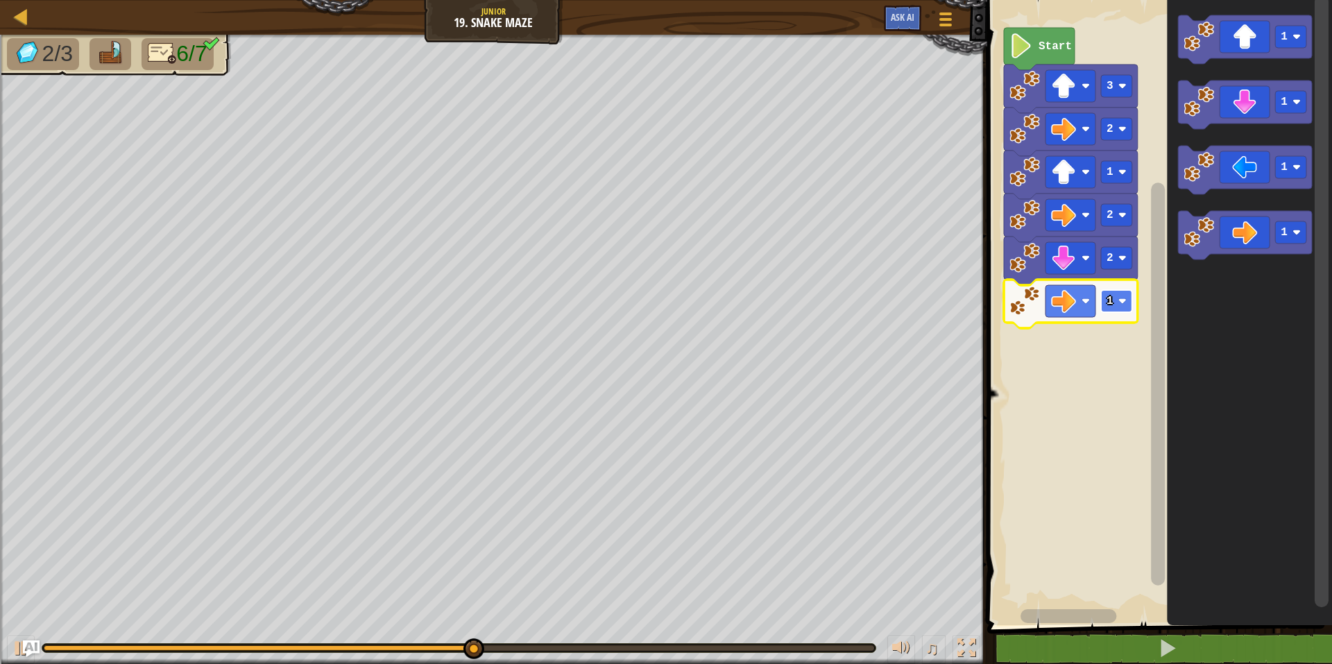
click at [1113, 298] on rect "Blockly Workspace" at bounding box center [1116, 301] width 31 height 22
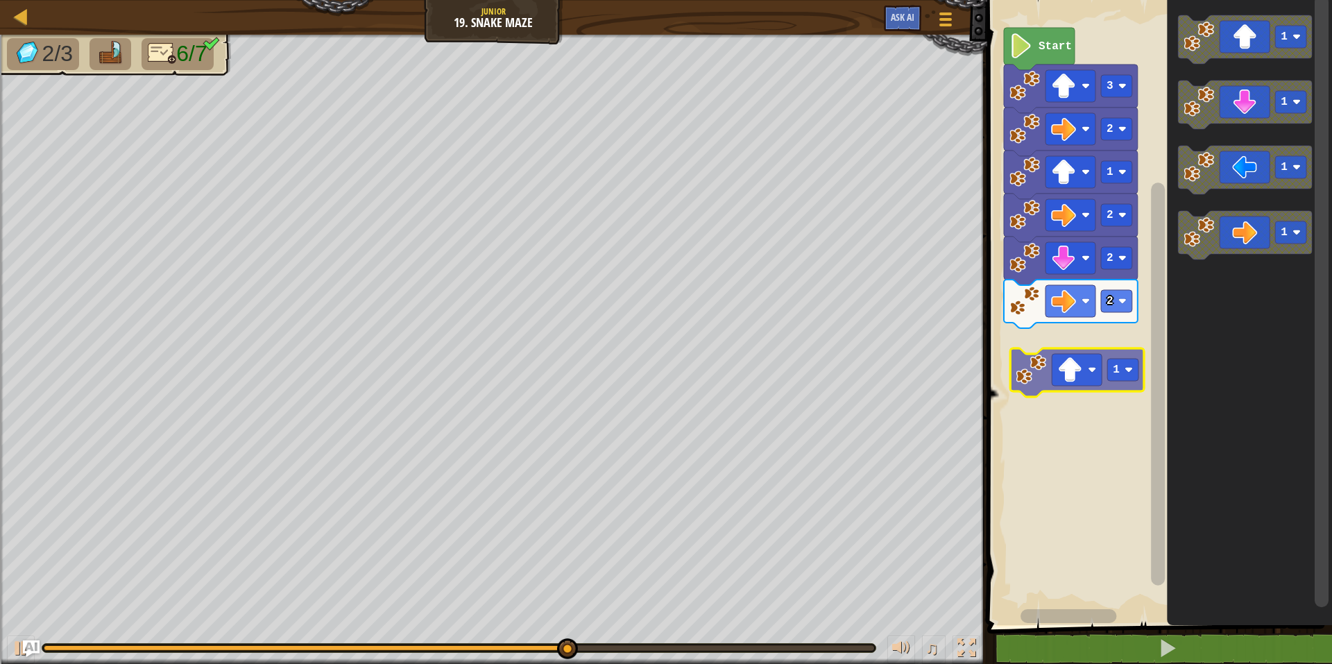
click at [1105, 359] on div "Start 3 2 1 2 2 2 1 1 1 1 1" at bounding box center [1157, 309] width 349 height 632
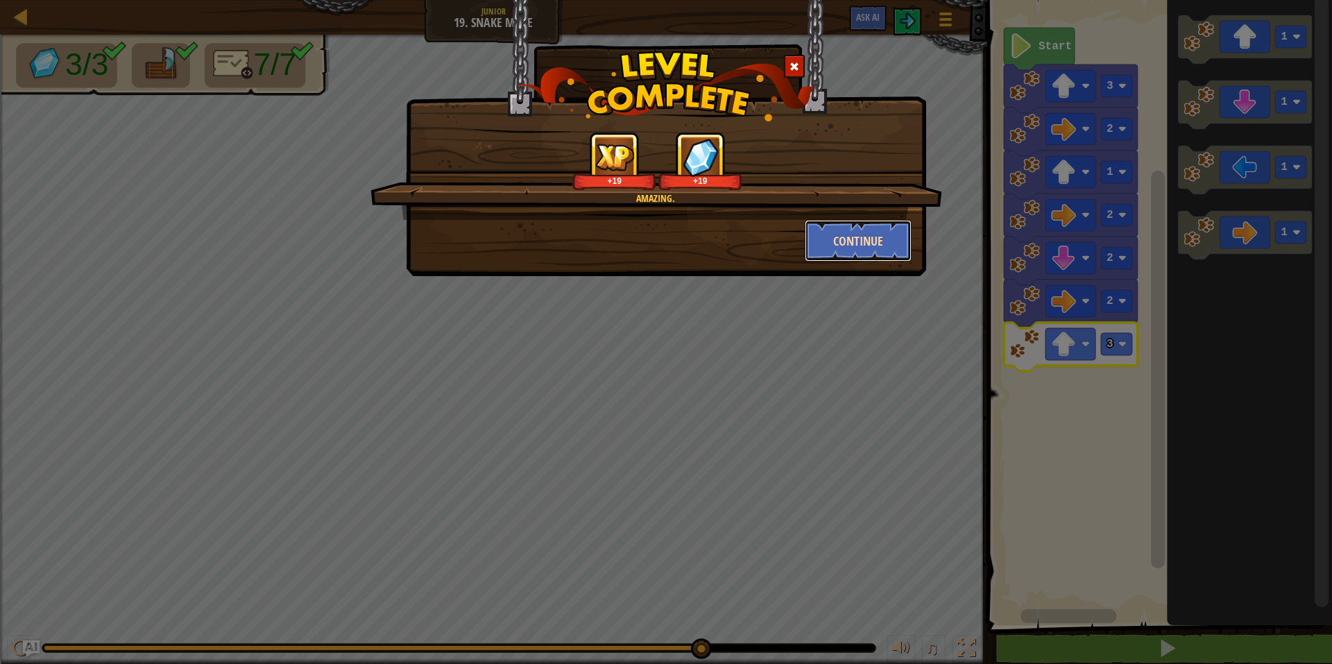
click at [890, 245] on button "Continue" at bounding box center [859, 241] width 108 height 42
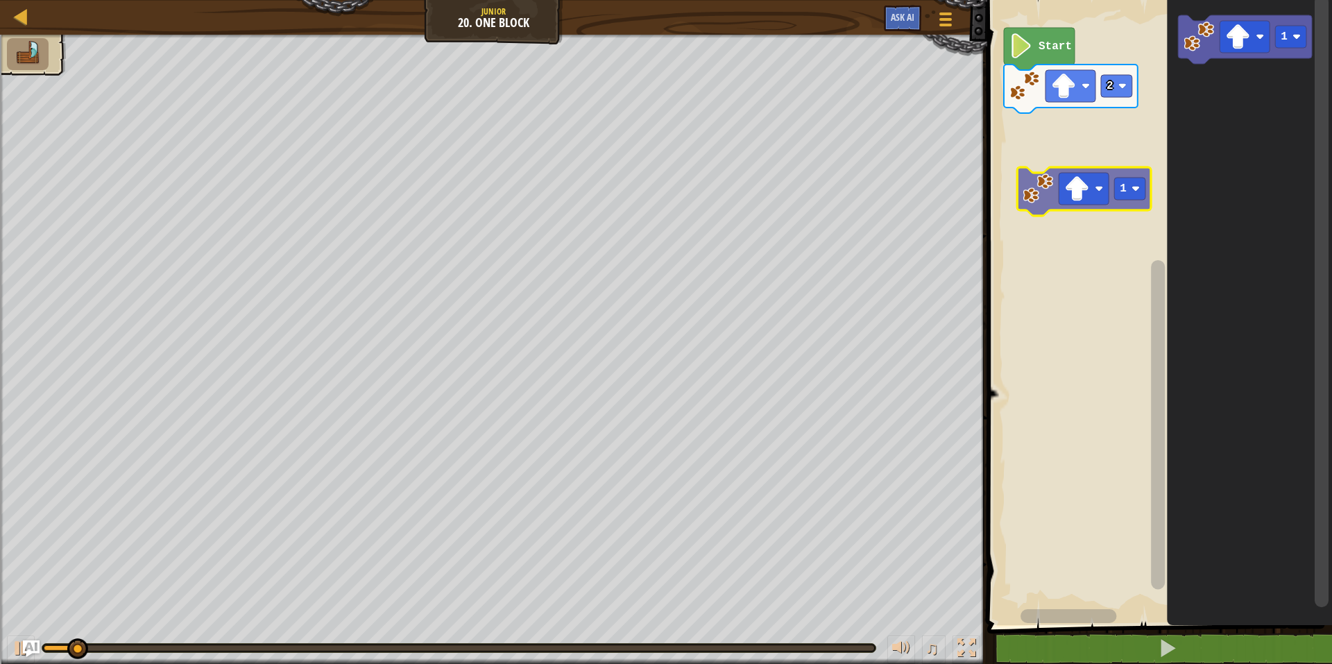
click at [1045, 157] on div "Start 2 1 1" at bounding box center [1157, 309] width 349 height 632
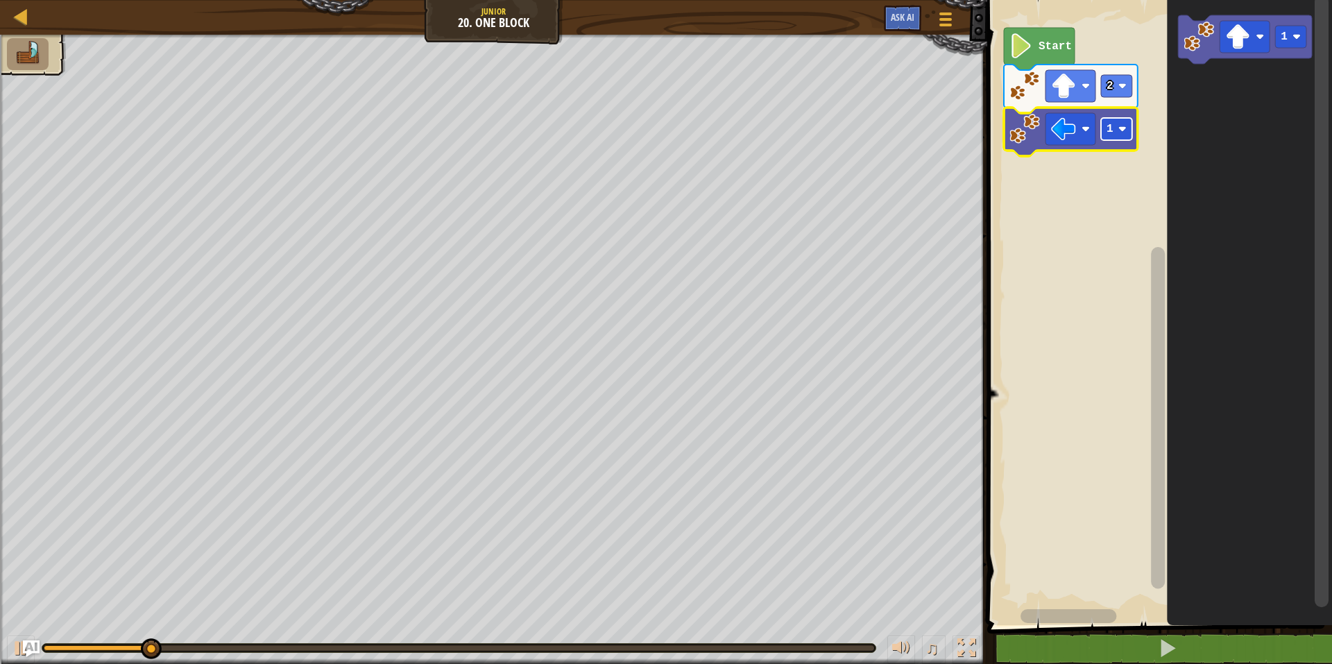
click at [1115, 134] on rect "Blockly Workspace" at bounding box center [1116, 129] width 31 height 22
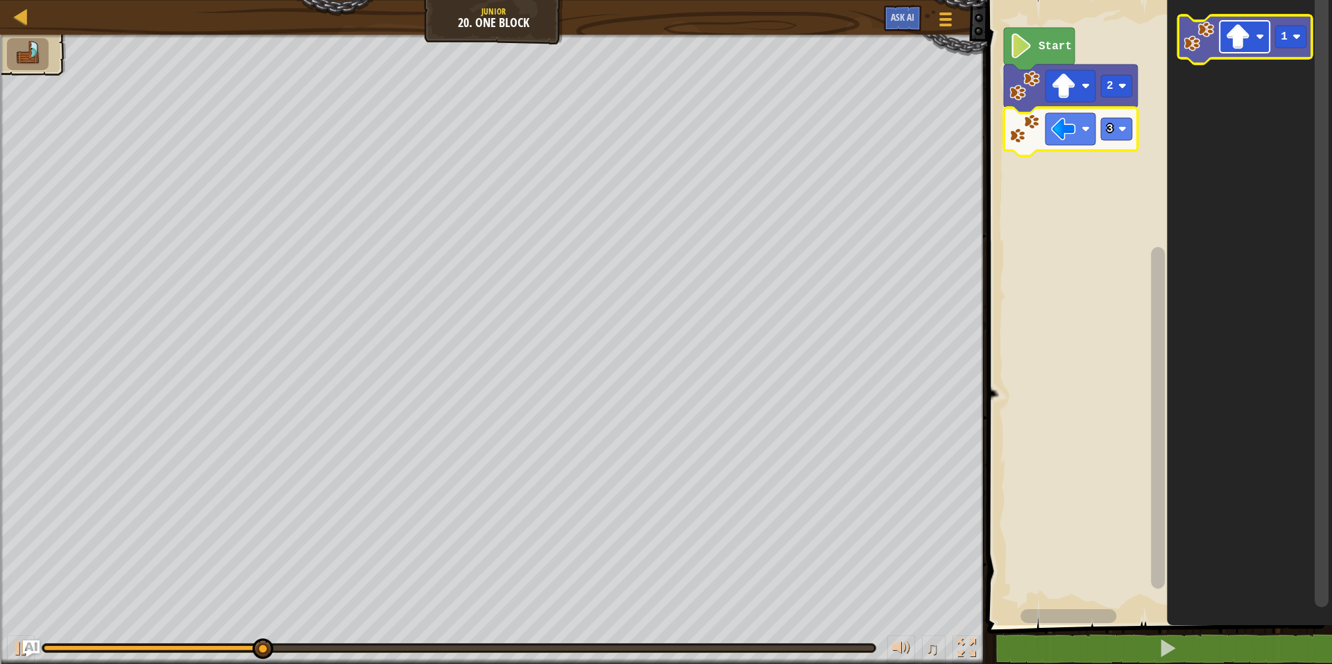
click at [1227, 26] on image "Blockly Workspace" at bounding box center [1237, 36] width 25 height 25
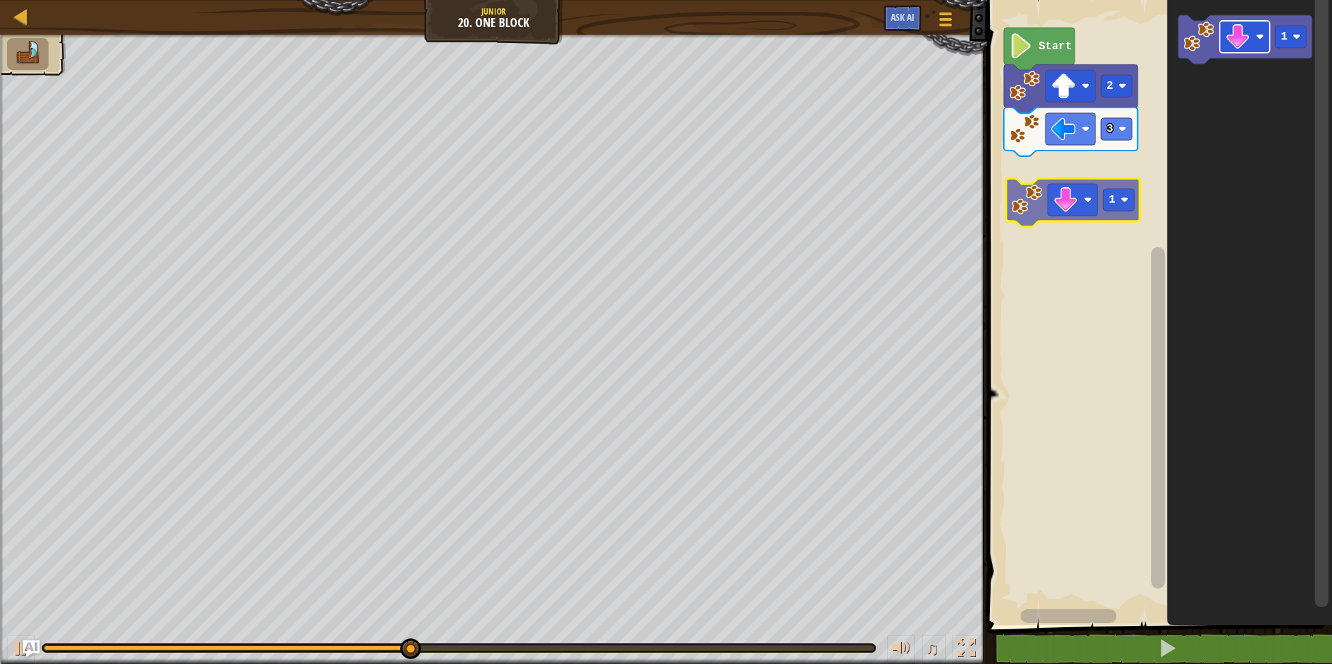
click at [1068, 209] on div "Start 2 3 1 1" at bounding box center [1157, 309] width 349 height 632
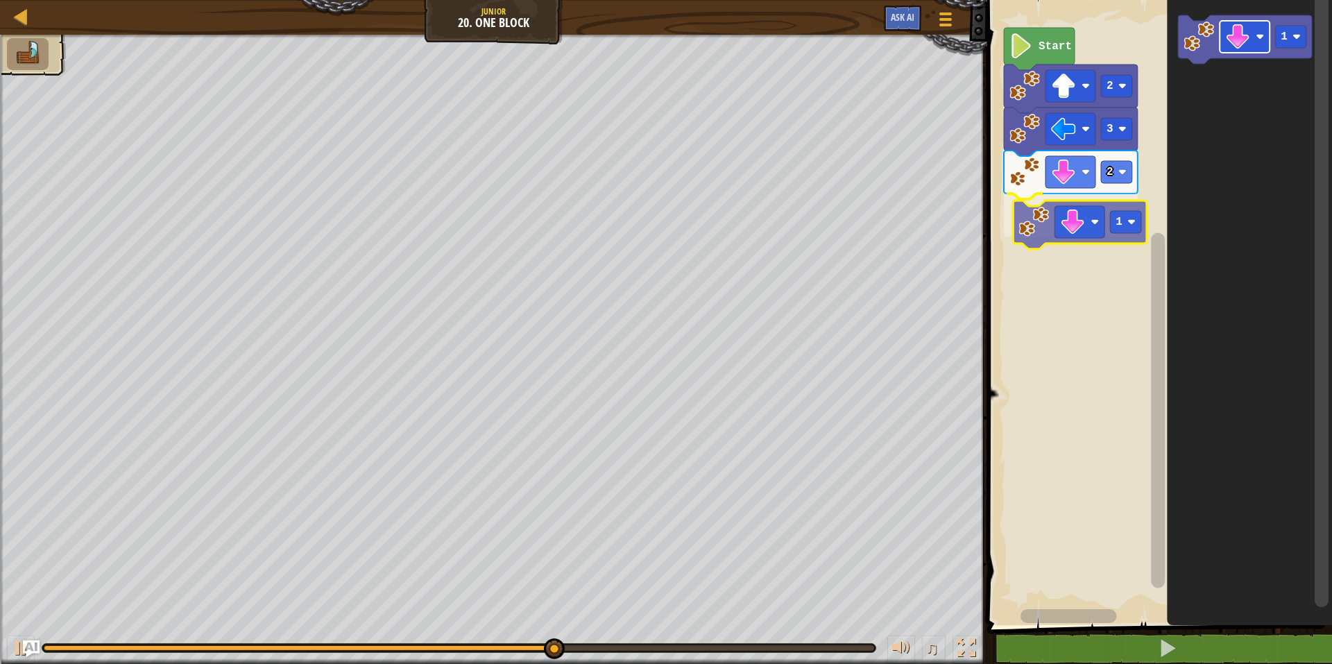
click at [1086, 227] on div "Start 2 3 2 1 1 1" at bounding box center [1157, 309] width 349 height 632
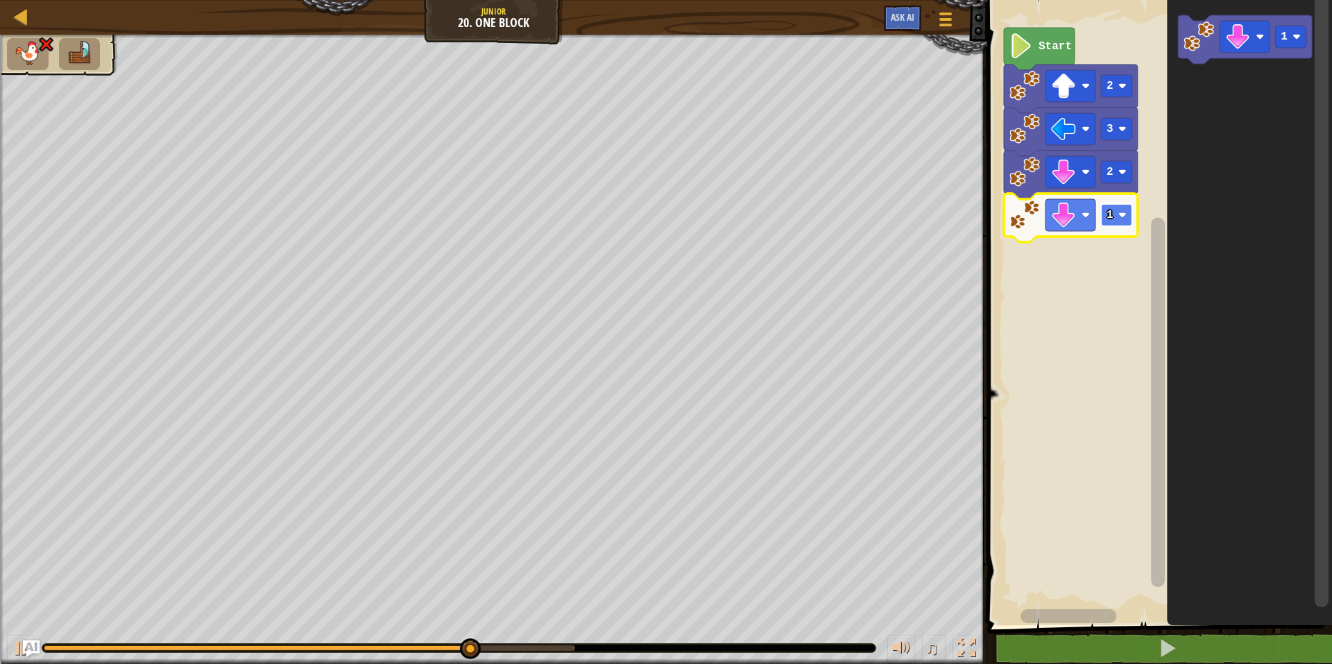
click at [1117, 217] on rect "Blockly Workspace" at bounding box center [1116, 215] width 31 height 22
click at [1045, 307] on rect "Blockly Workspace" at bounding box center [1157, 309] width 349 height 632
click at [1079, 207] on rect "Blockly Workspace" at bounding box center [1070, 215] width 50 height 32
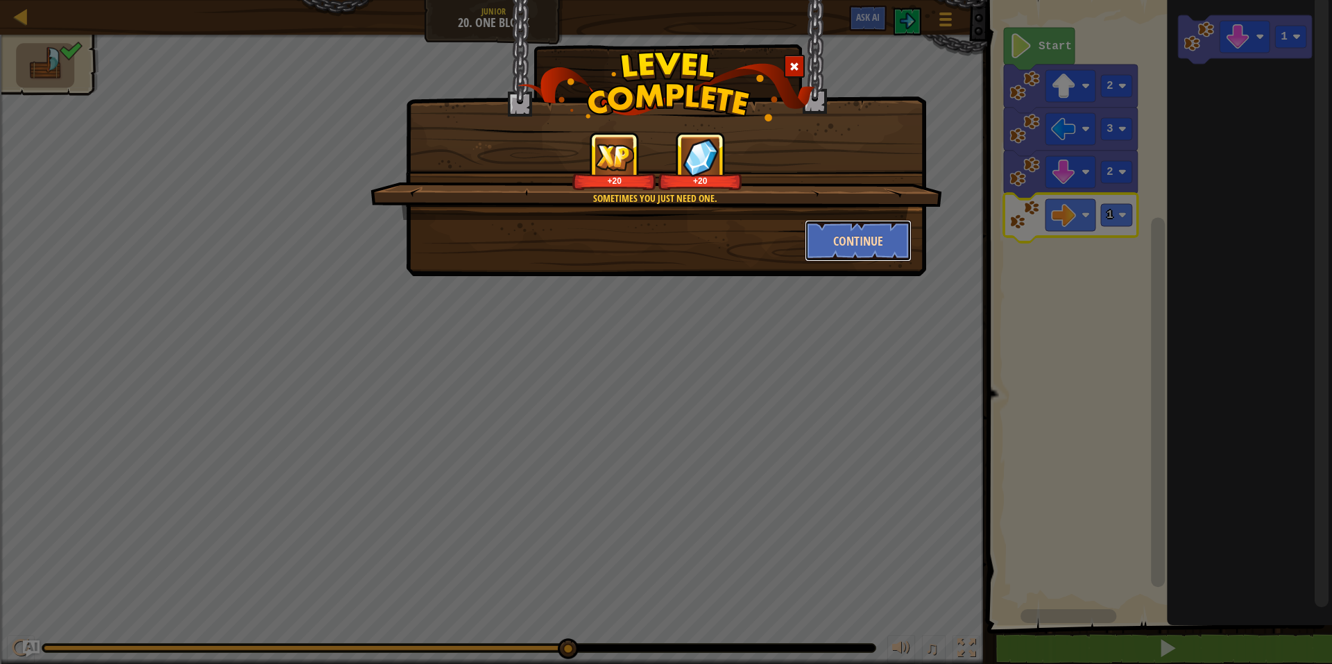
click at [864, 239] on button "Continue" at bounding box center [859, 241] width 108 height 42
